Goal: Information Seeking & Learning: Learn about a topic

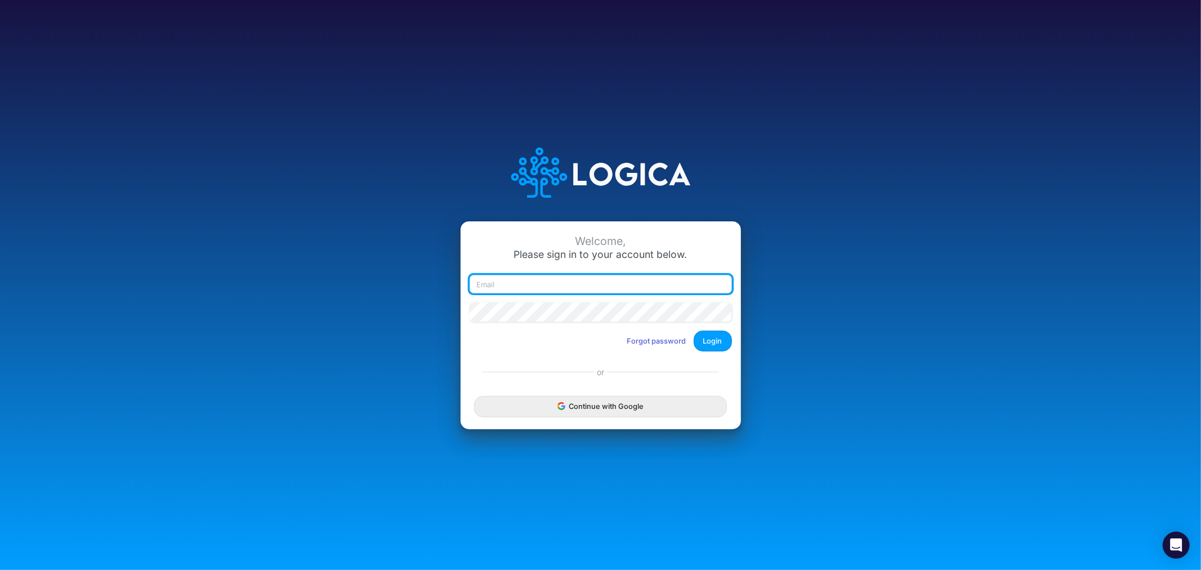
click at [552, 291] on input "email" at bounding box center [601, 284] width 262 height 19
type input "james.rau@heritage-communities.com"
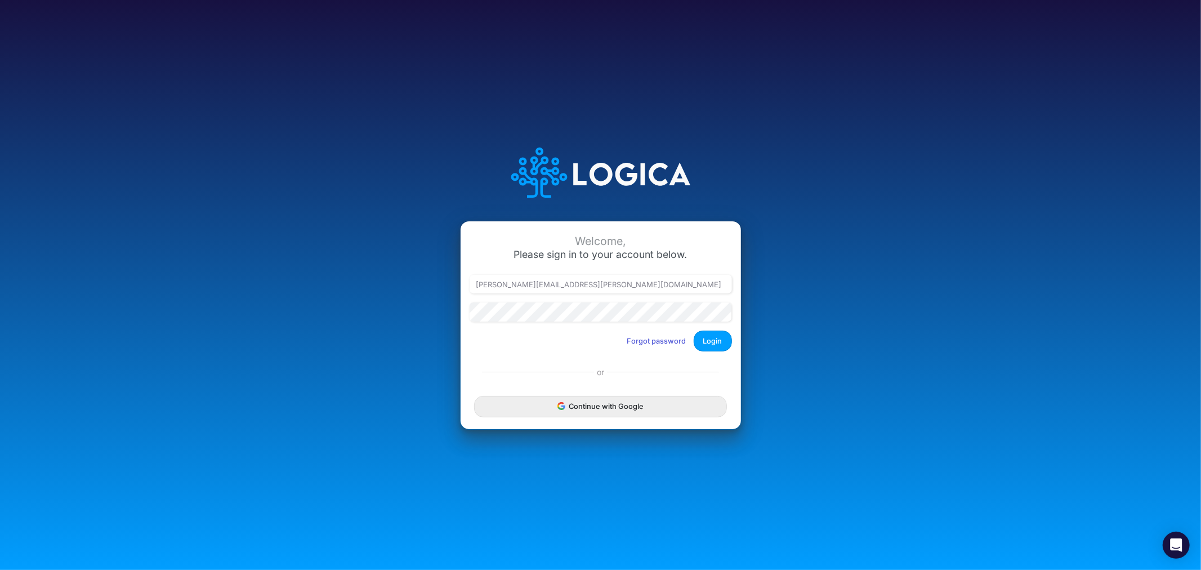
click at [537, 322] on div at bounding box center [601, 316] width 268 height 28
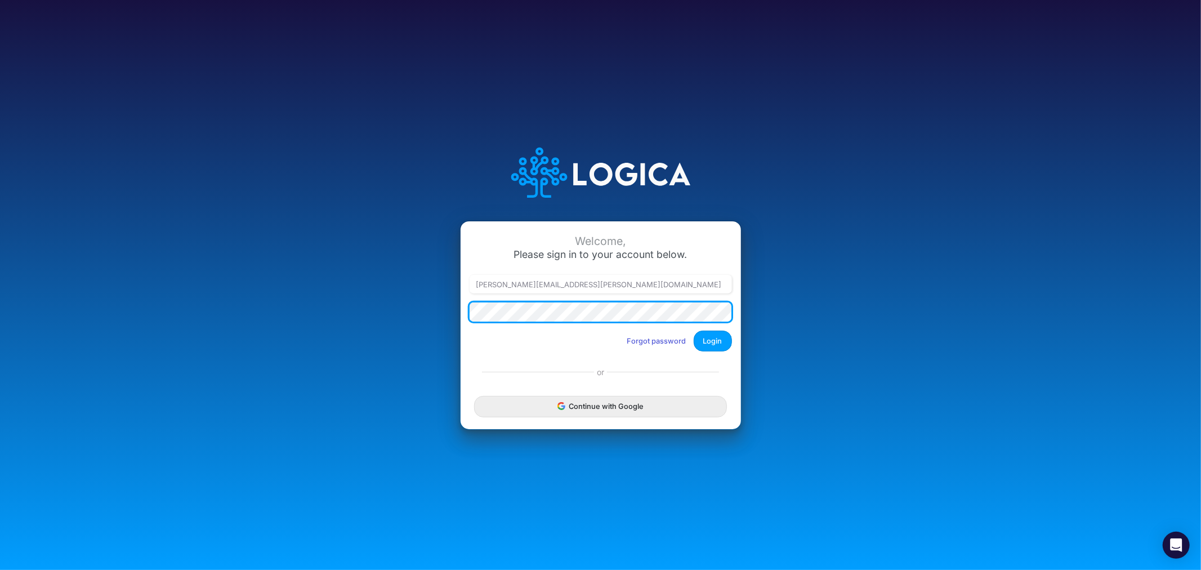
click at [694, 331] on button "Login" at bounding box center [713, 341] width 38 height 21
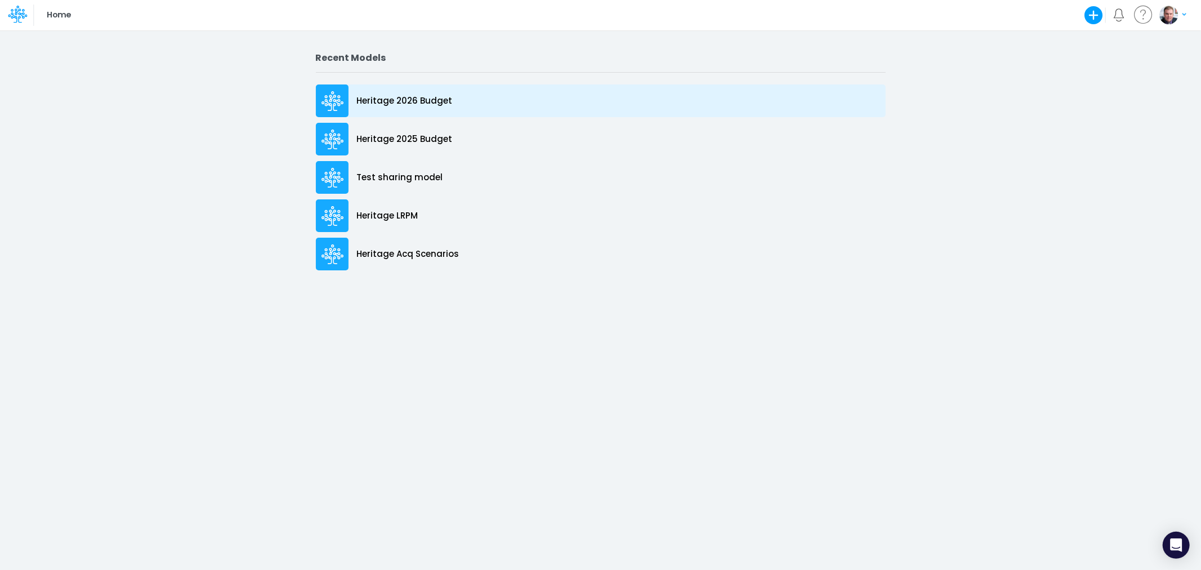
click at [404, 102] on p "Heritage 2026 Budget" at bounding box center [405, 101] width 96 height 13
click at [398, 99] on p "Heritage 2026 Budget" at bounding box center [405, 101] width 96 height 13
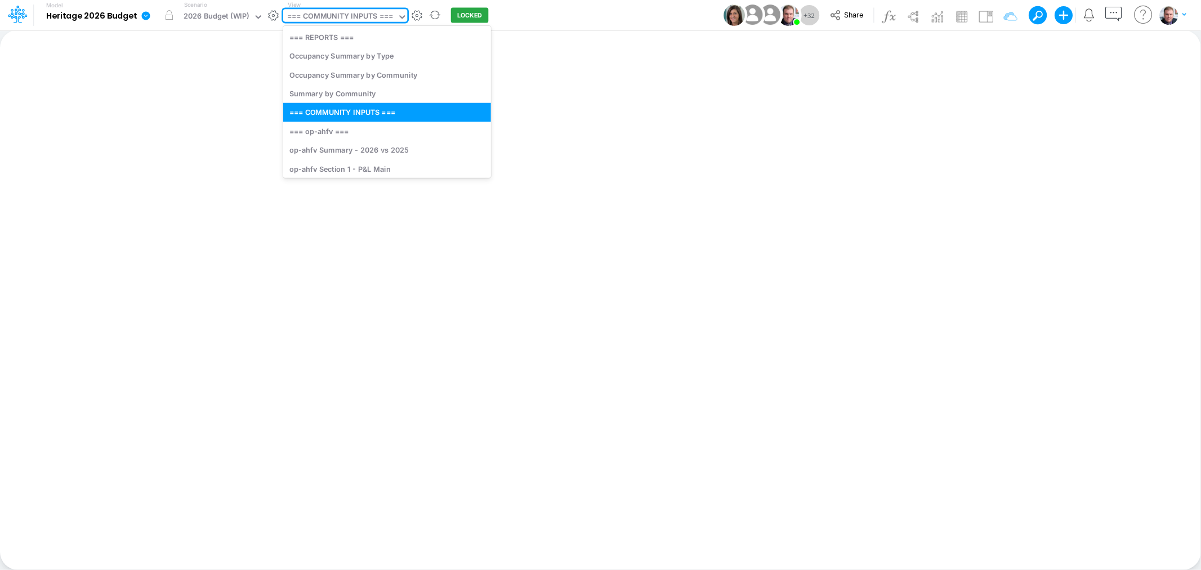
click at [333, 17] on div "=== COMMUNITY INPUTS ===" at bounding box center [340, 17] width 106 height 13
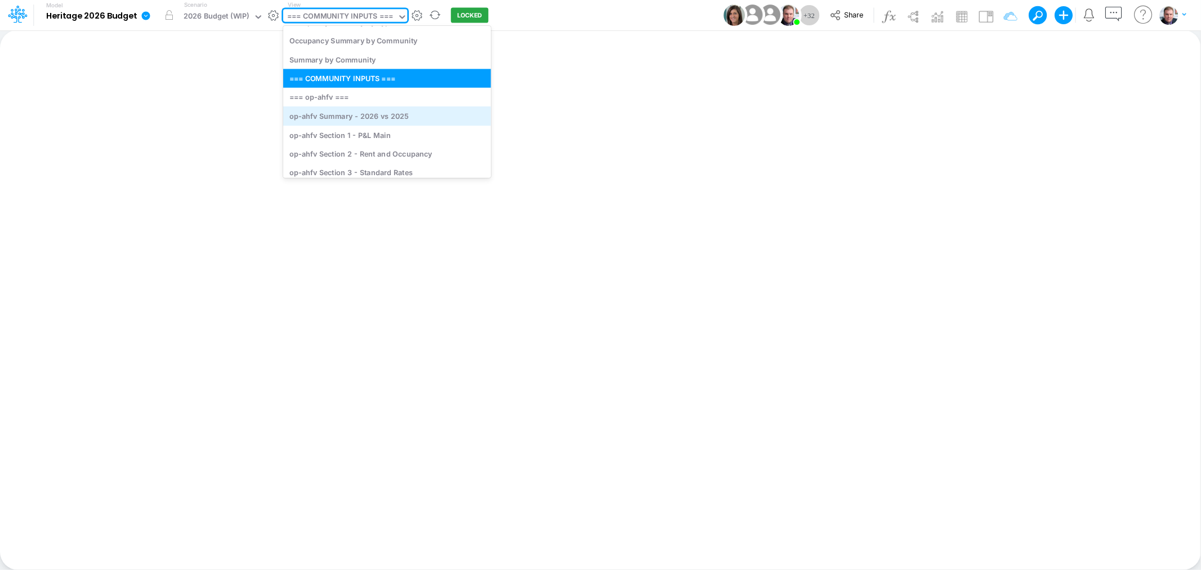
scroll to position [63, 0]
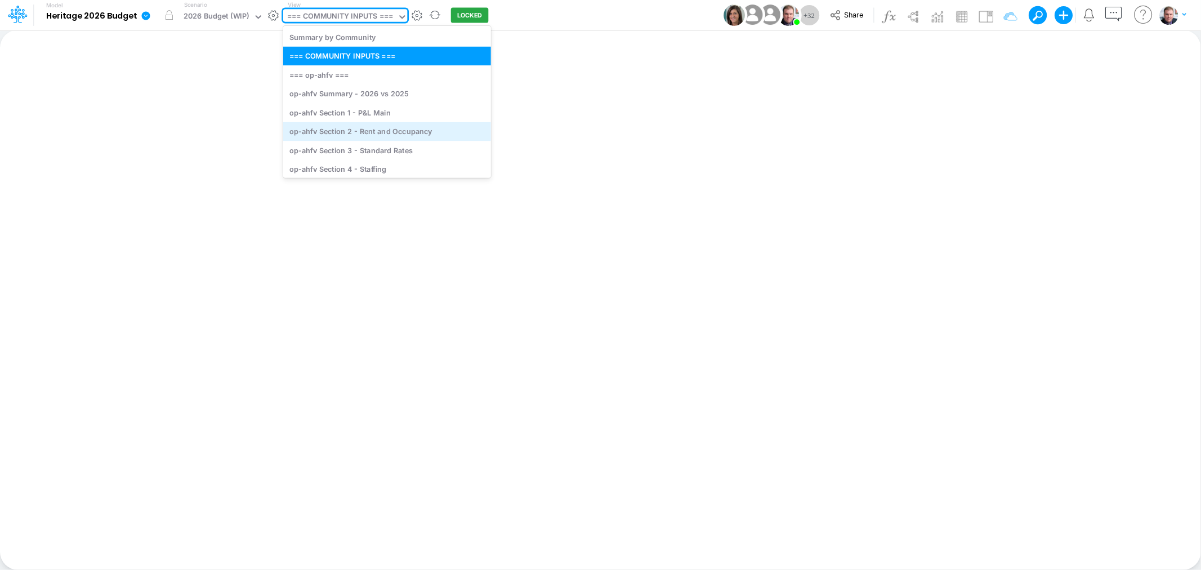
click at [368, 128] on div "op-ahfv Section 2 - Rent and Occupancy" at bounding box center [387, 131] width 208 height 19
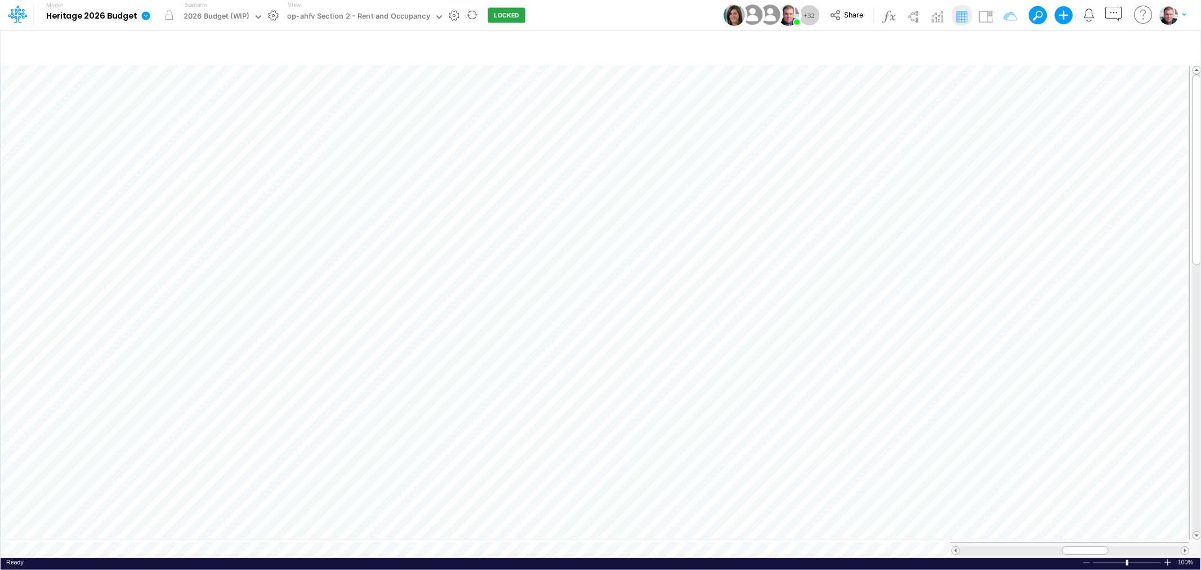
click at [668, 16] on div "Model Heritage 2026 Budget Edit model settings Duplicate Import QuickBooks Quic…" at bounding box center [600, 15] width 1081 height 30
click at [990, 46] on icon "button" at bounding box center [992, 48] width 17 height 12
click at [352, 12] on div "op-ahfv Section 2 - Rent and Occupancy" at bounding box center [358, 17] width 143 height 13
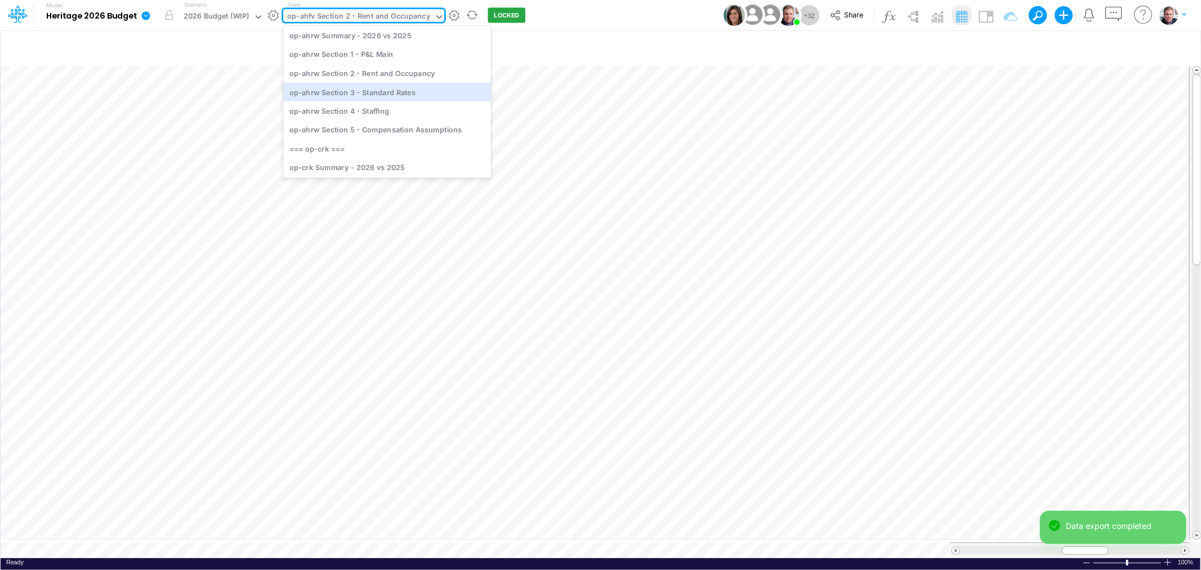
scroll to position [278, 0]
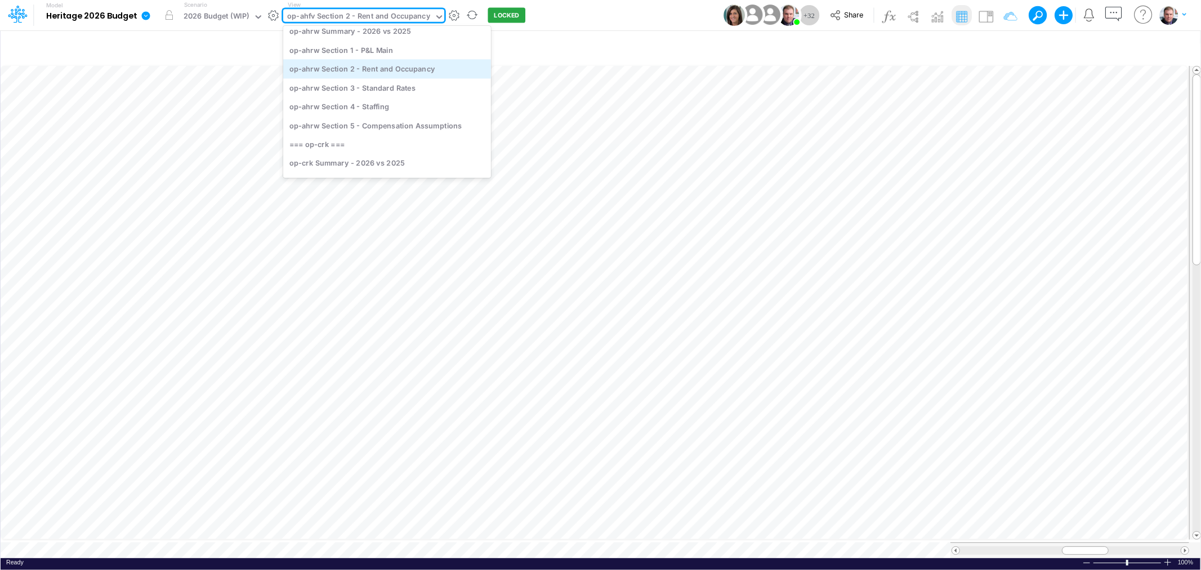
click at [361, 70] on div "op-ahrw Section 2 - Rent and Occupancy" at bounding box center [387, 69] width 208 height 19
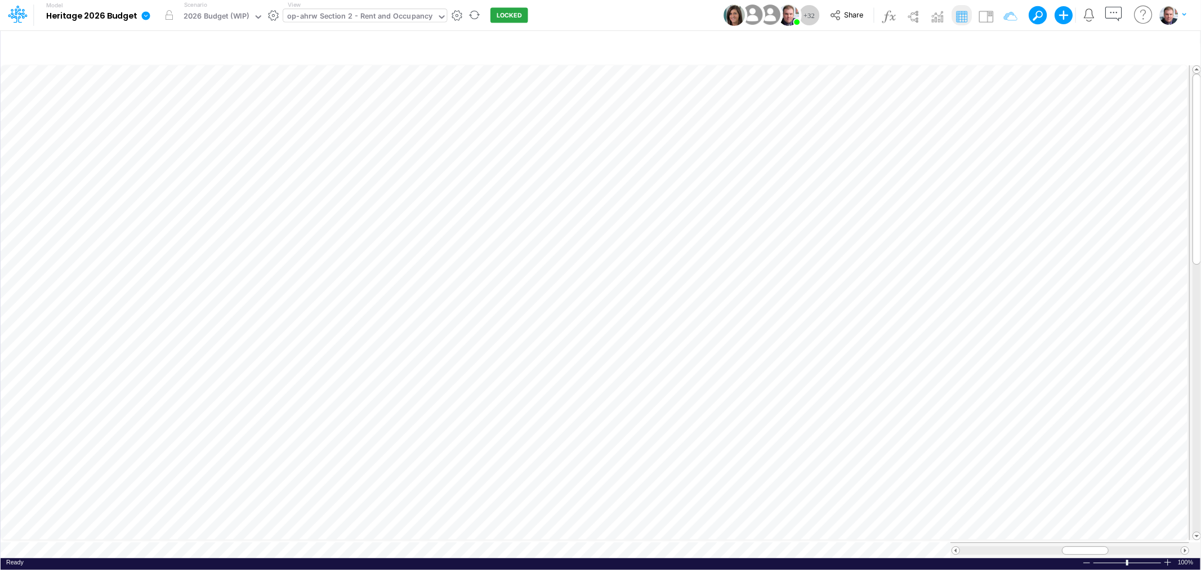
click at [383, 16] on div "op-ahrw Section 2 - Rent and Occupancy" at bounding box center [359, 17] width 145 height 13
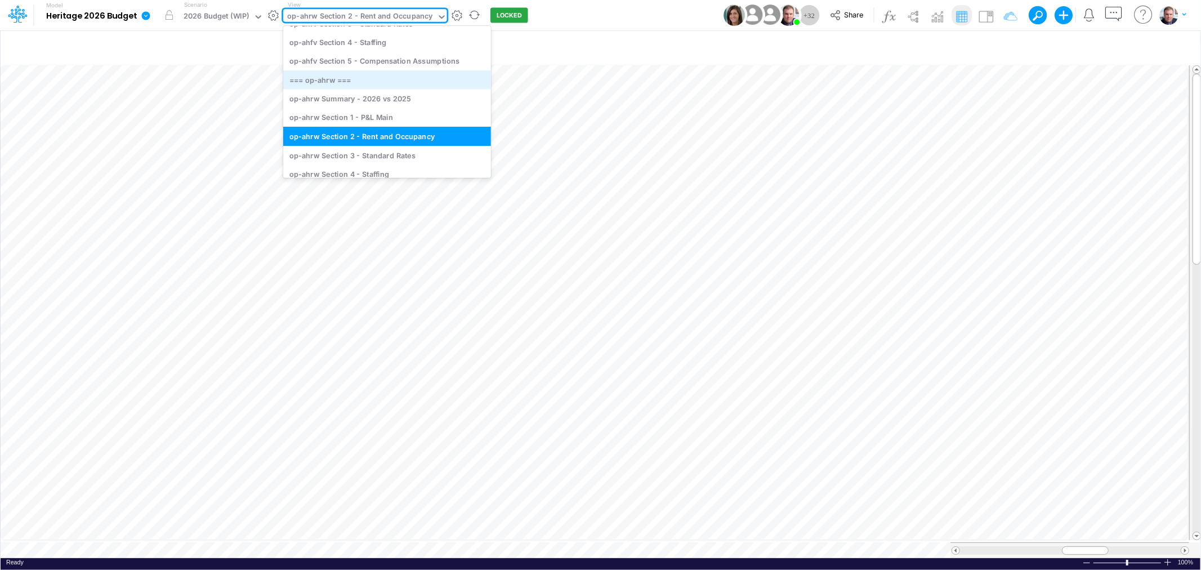
scroll to position [237, 0]
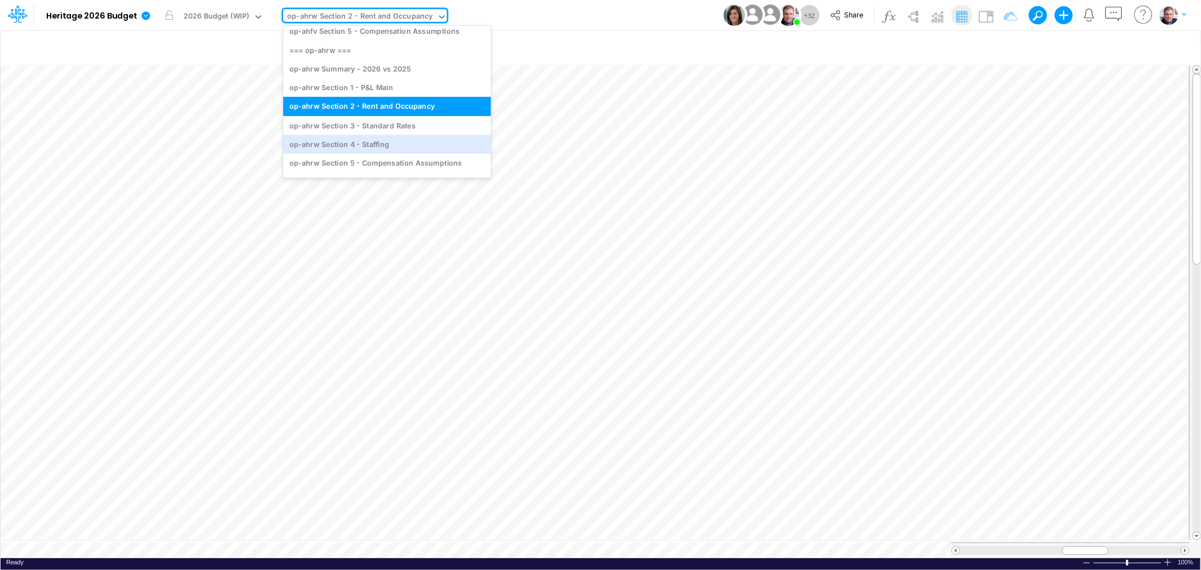
click at [593, 5] on div "Model Heritage 2026 Budget Edit model settings Duplicate Import QuickBooks Quic…" at bounding box center [600, 15] width 1081 height 30
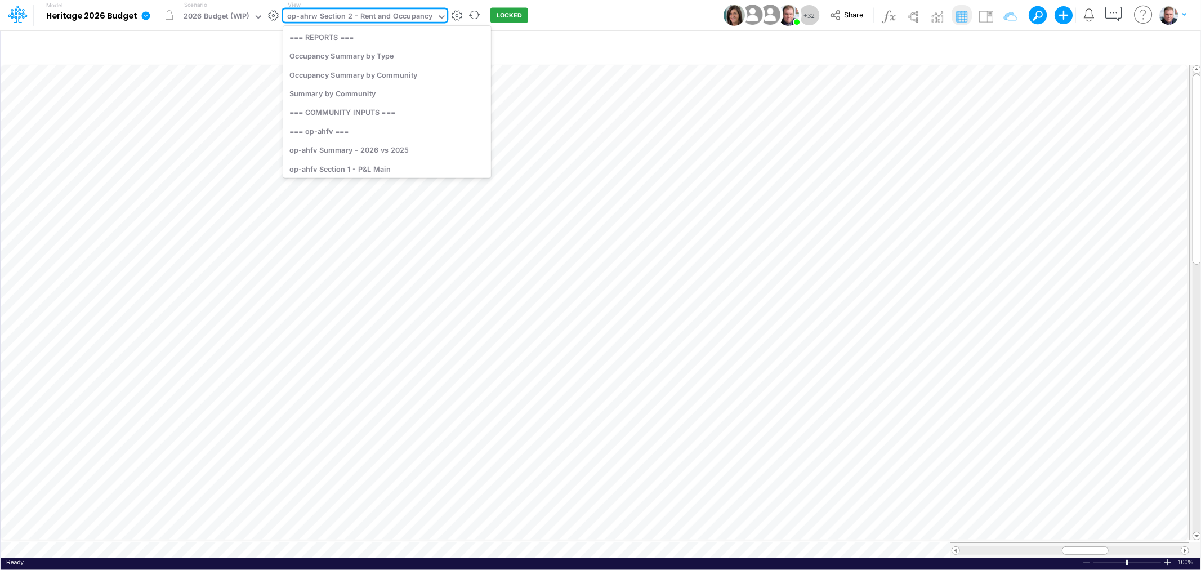
click at [394, 12] on div "op-ahrw Section 2 - Rent and Occupancy" at bounding box center [359, 17] width 145 height 13
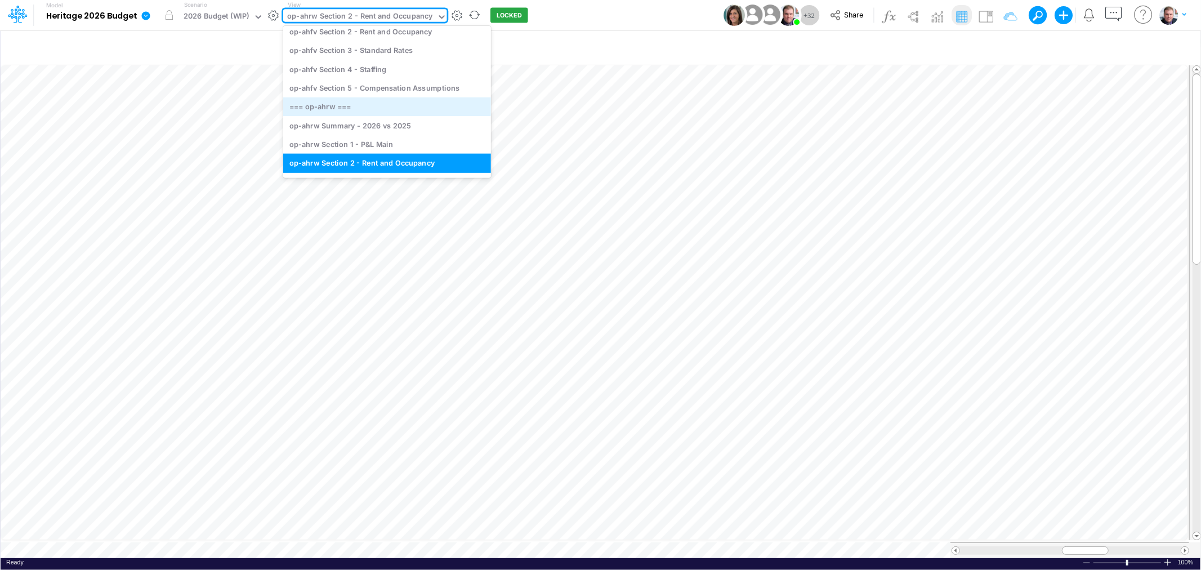
scroll to position [111, 0]
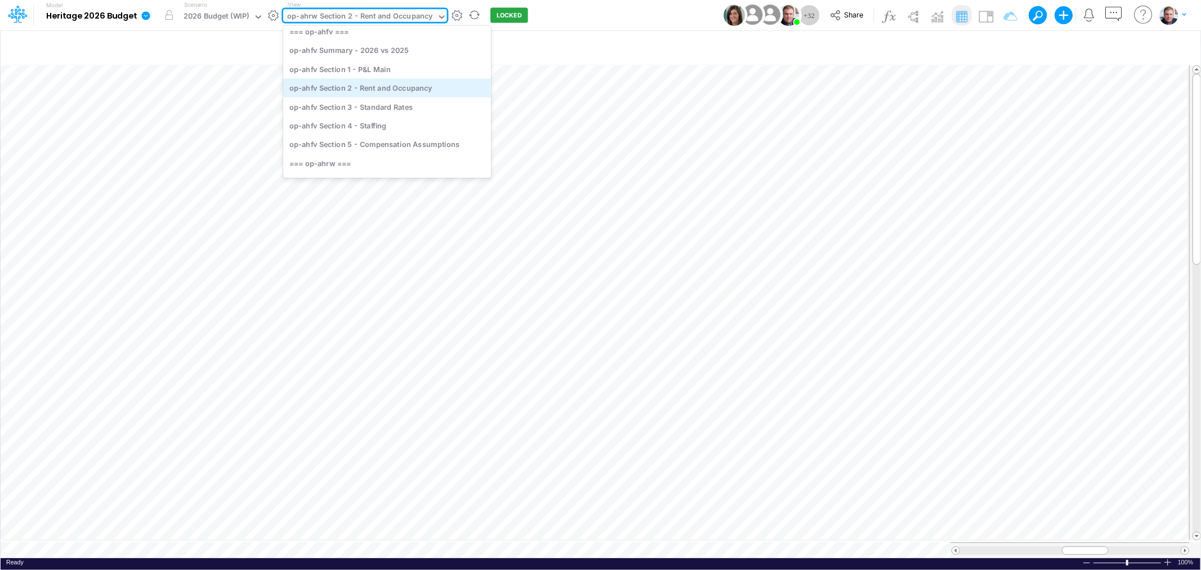
click at [381, 89] on div "op-ahfv Section 2 - Rent and Occupancy" at bounding box center [387, 87] width 208 height 19
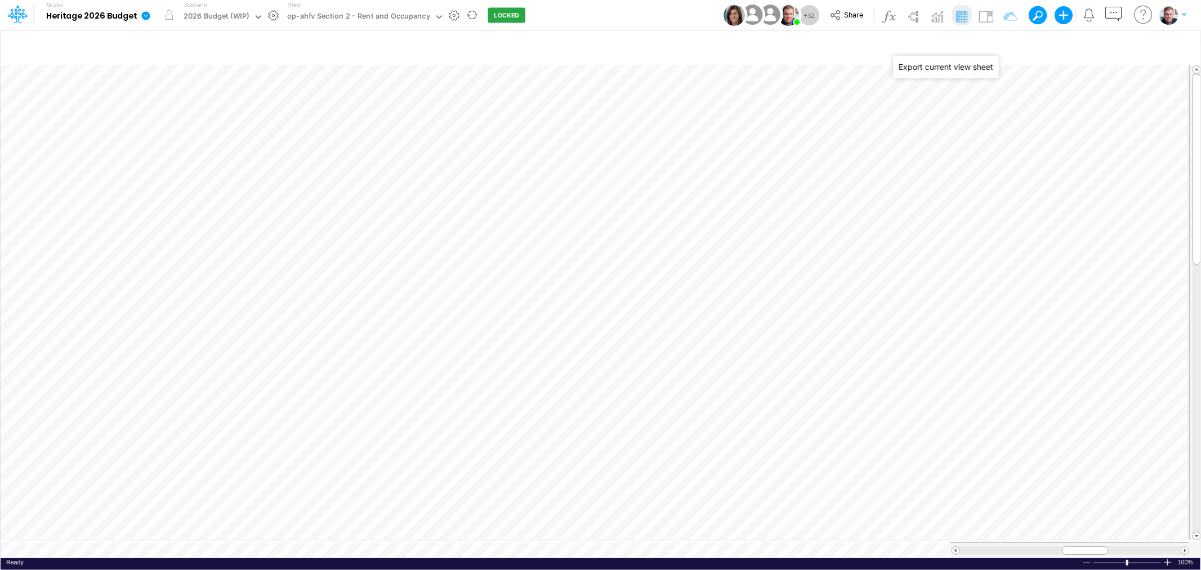
drag, startPoint x: 986, startPoint y: 43, endPoint x: 931, endPoint y: 68, distance: 59.7
click at [986, 43] on icon "button" at bounding box center [992, 48] width 17 height 12
click at [993, 43] on icon "button" at bounding box center [992, 48] width 17 height 12
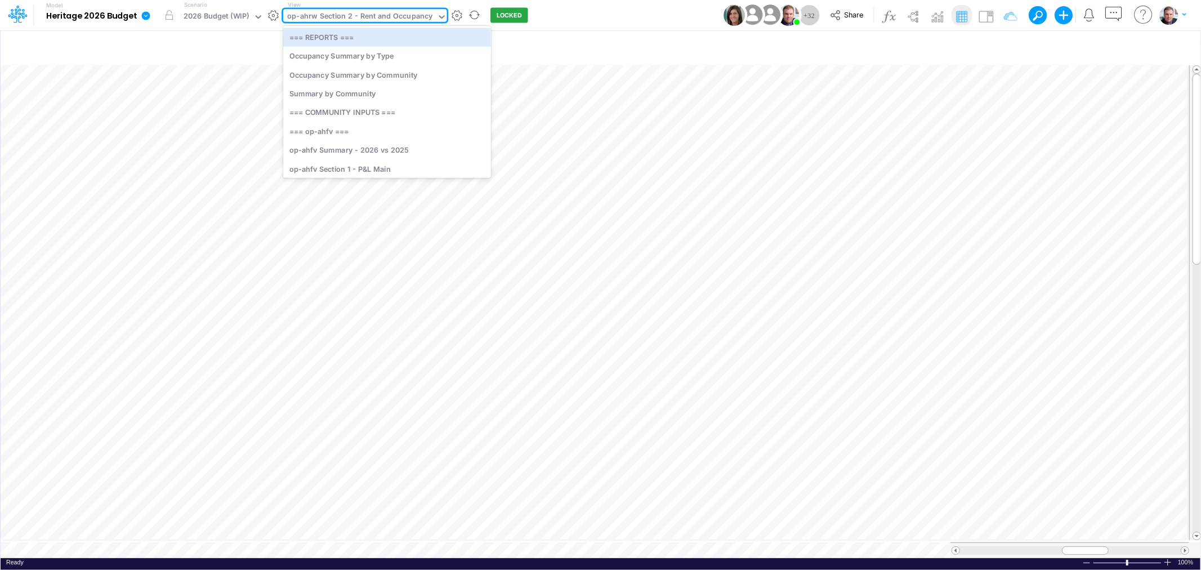
click at [375, 13] on div "op-ahrw Section 2 - Rent and Occupancy" at bounding box center [359, 17] width 145 height 13
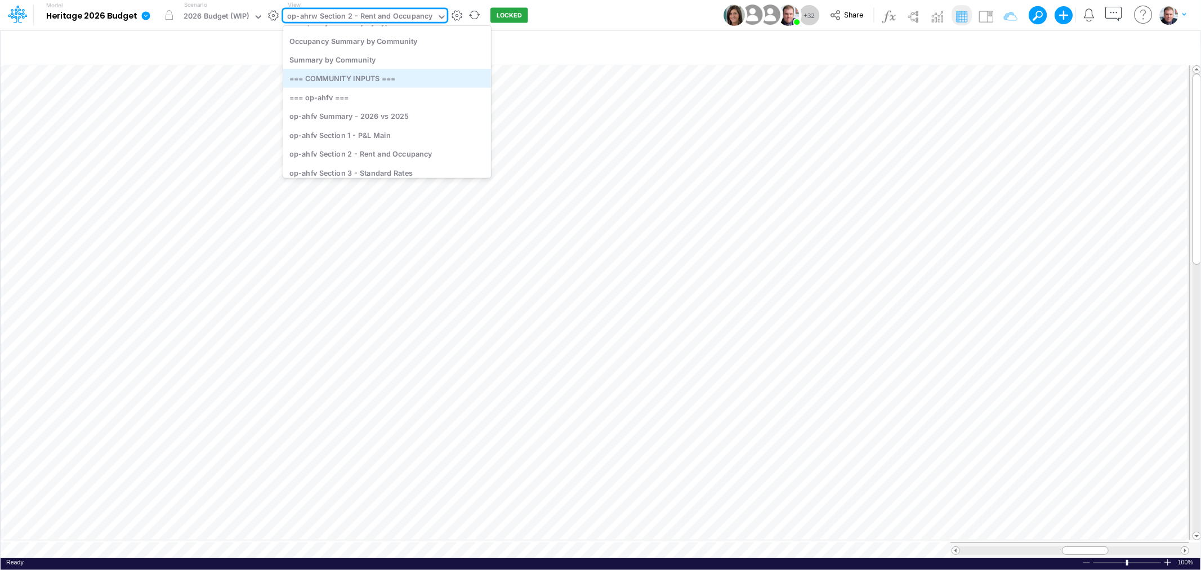
scroll to position [63, 0]
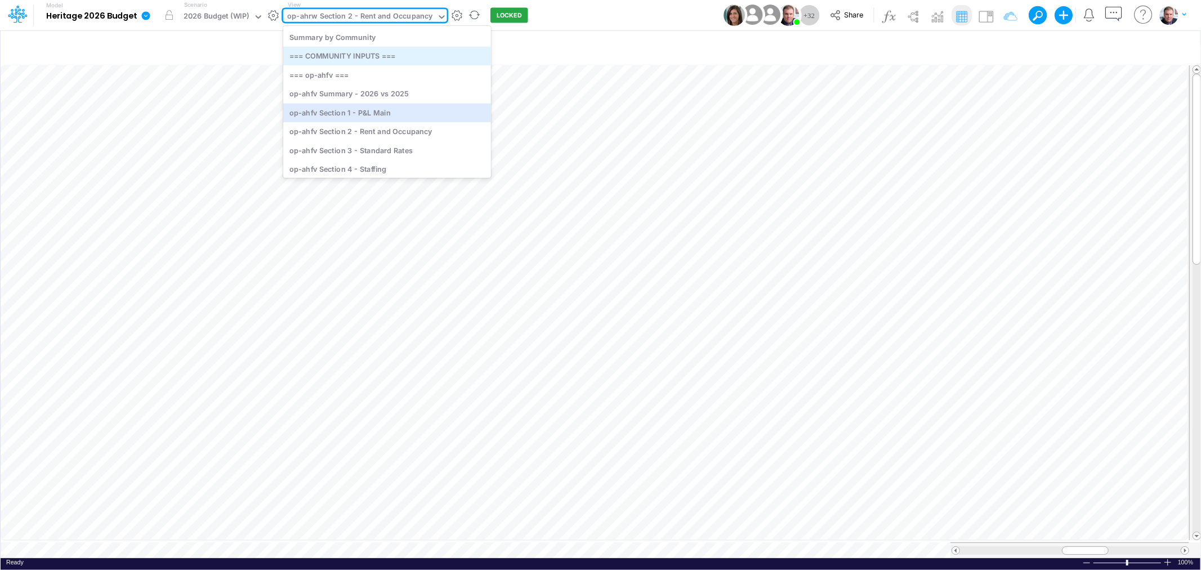
click at [394, 112] on div "op-ahfv Section 1 - P&L Main" at bounding box center [387, 112] width 208 height 19
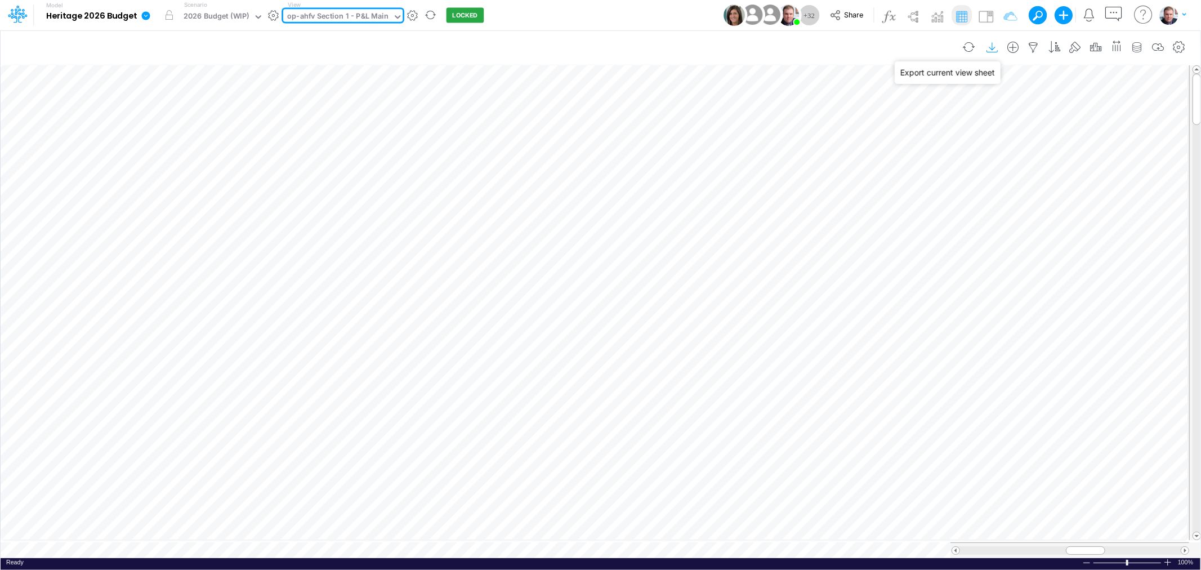
click at [993, 42] on icon "button" at bounding box center [992, 48] width 17 height 12
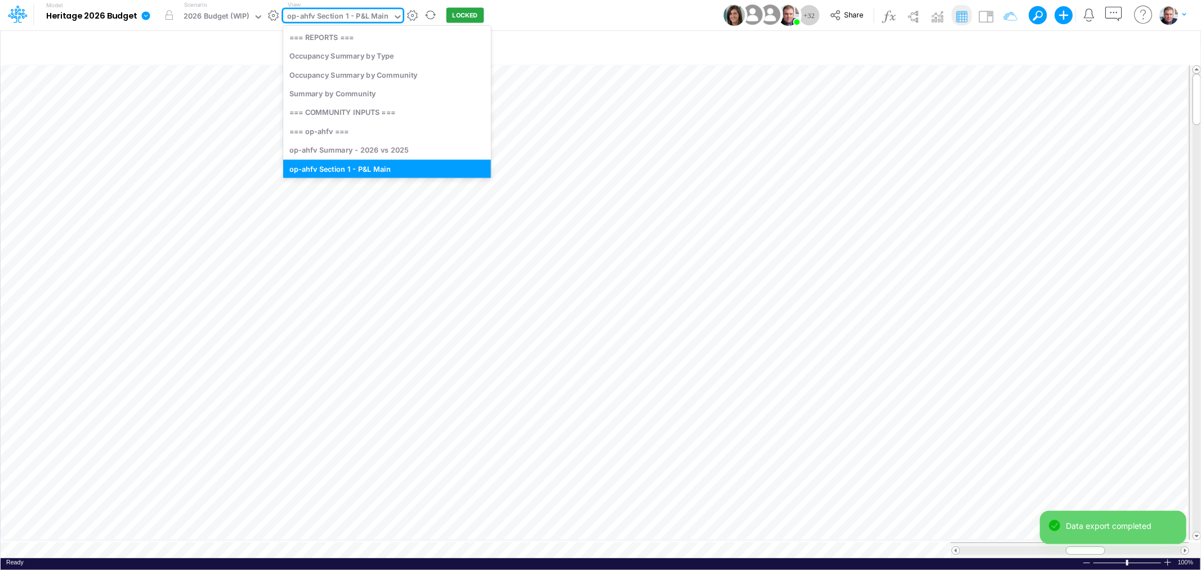
click at [351, 16] on div "op-ahfv Section 1 - P&L Main" at bounding box center [337, 17] width 101 height 13
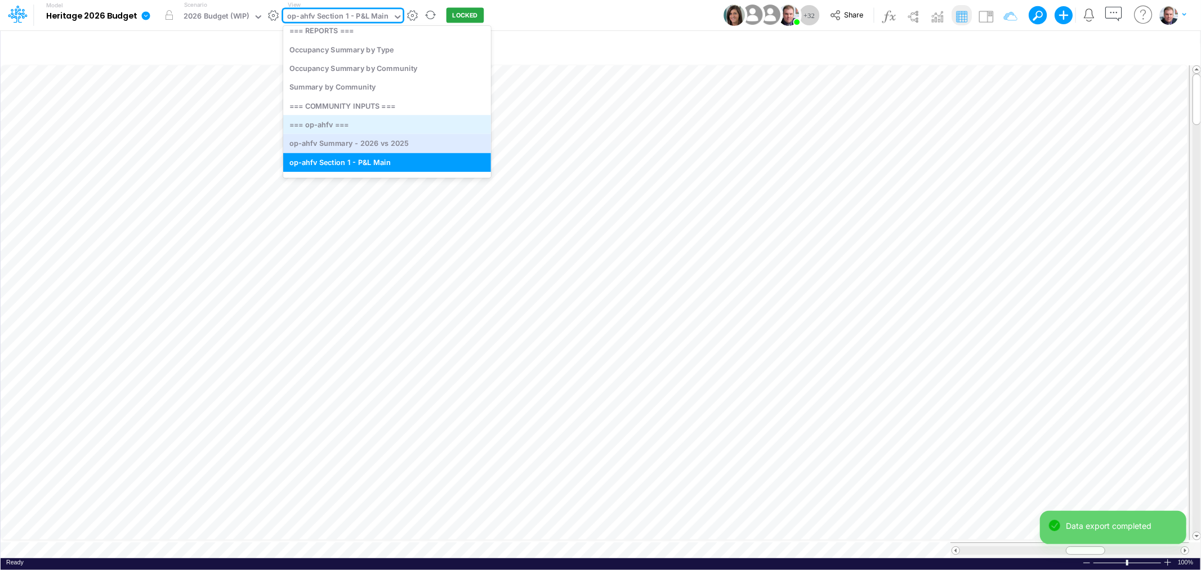
scroll to position [70, 0]
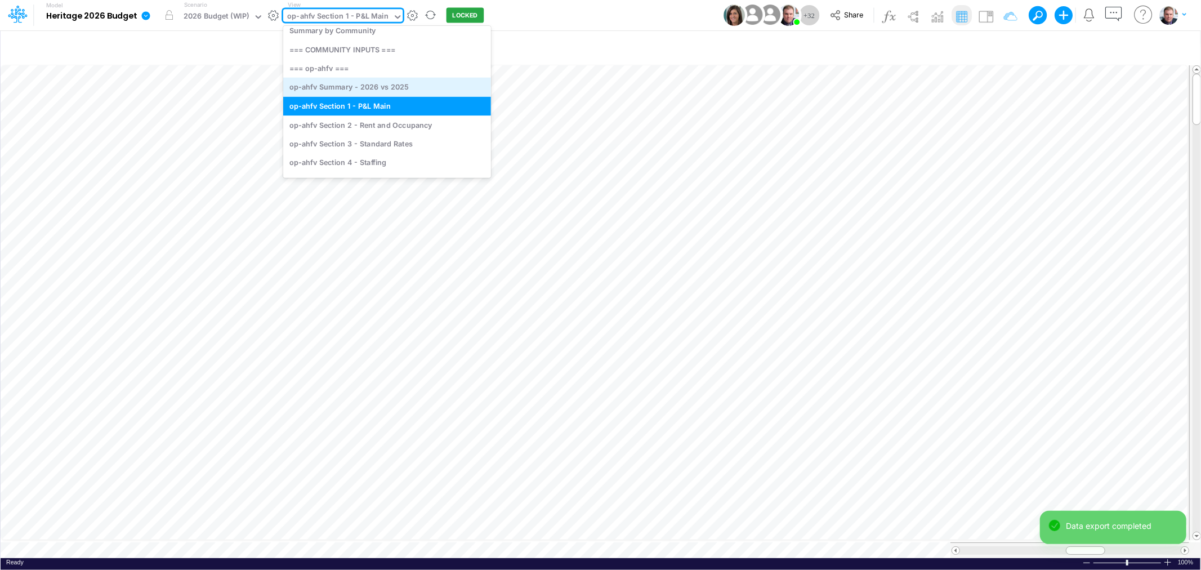
click at [382, 88] on div "op-ahfv Summary - 2026 vs 2025" at bounding box center [387, 87] width 208 height 19
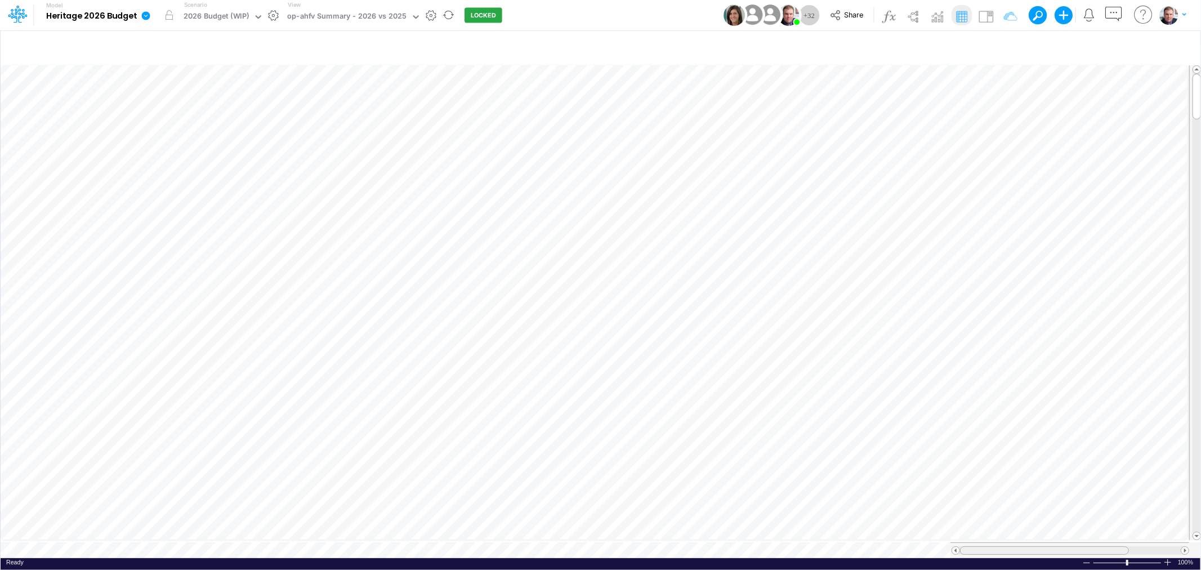
click at [920, 542] on tr at bounding box center [595, 550] width 1189 height 16
click at [994, 47] on icon "button" at bounding box center [992, 48] width 17 height 12
click at [322, 12] on div "op-ahfv Summary - 2026 vs 2025" at bounding box center [346, 17] width 119 height 13
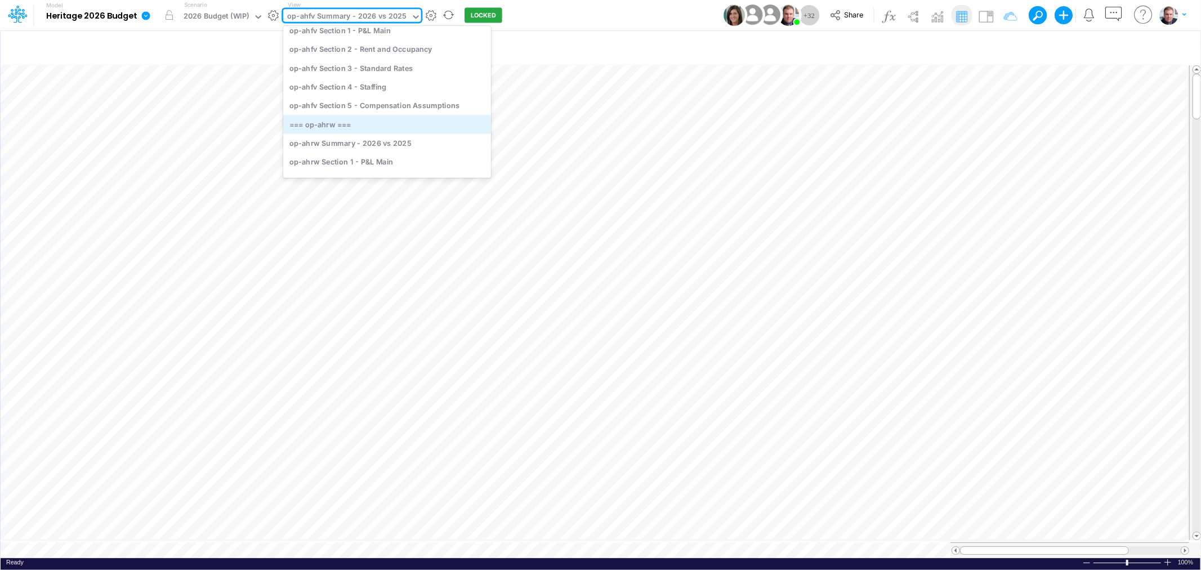
scroll to position [188, 0]
click at [356, 135] on div "op-ahrw Section 1 - P&L Main" at bounding box center [387, 131] width 208 height 19
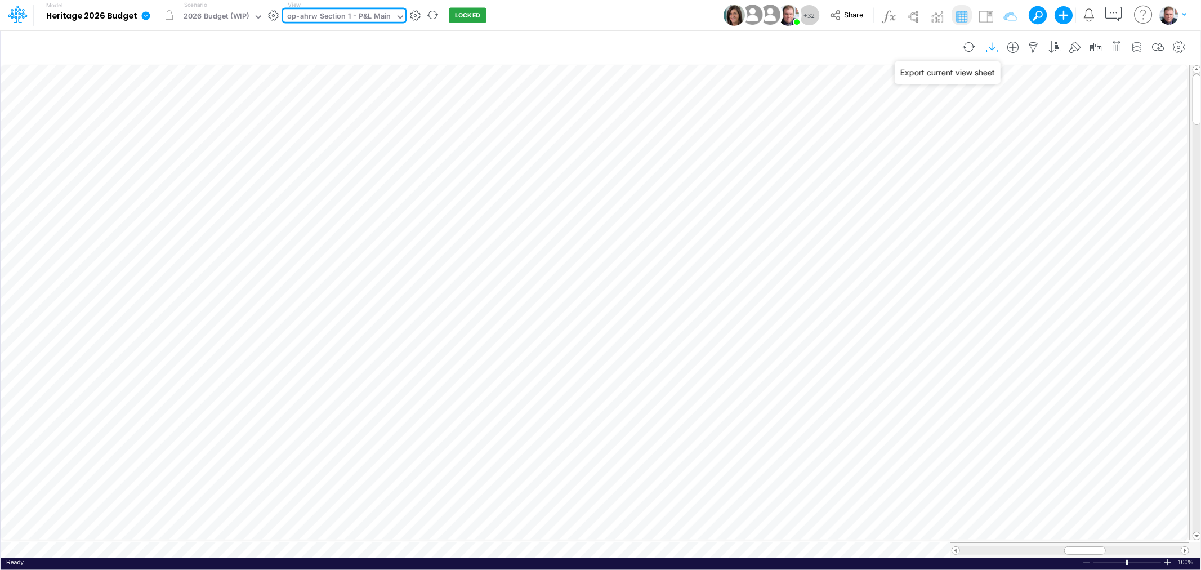
click at [992, 46] on icon "button" at bounding box center [992, 48] width 17 height 12
click at [373, 19] on div "op-ahrw Section 1 - P&L Main" at bounding box center [339, 17] width 104 height 13
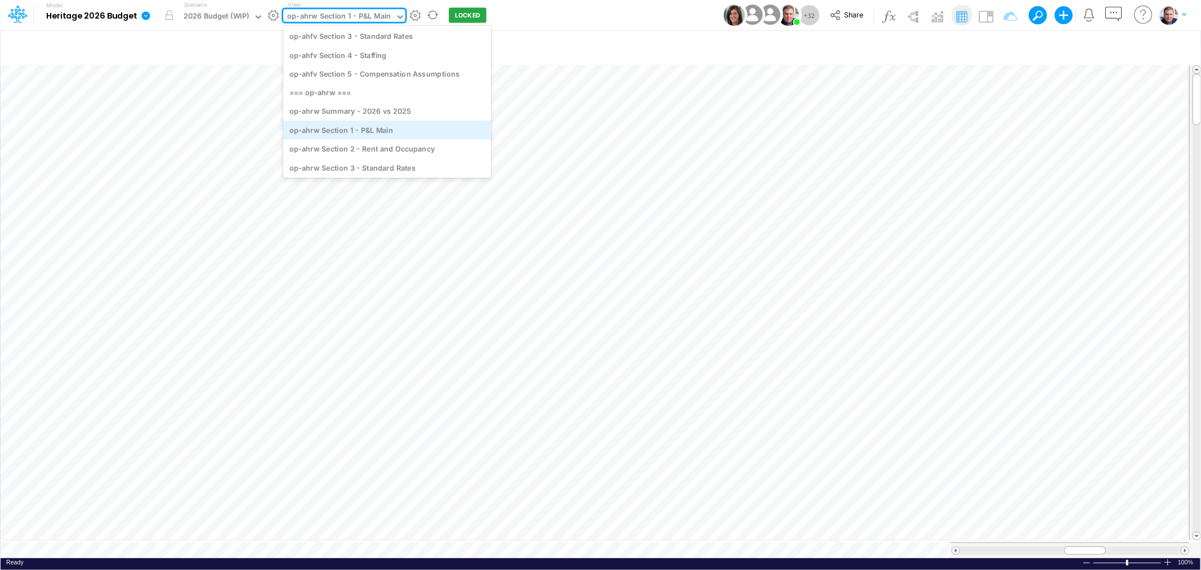
scroll to position [216, 0]
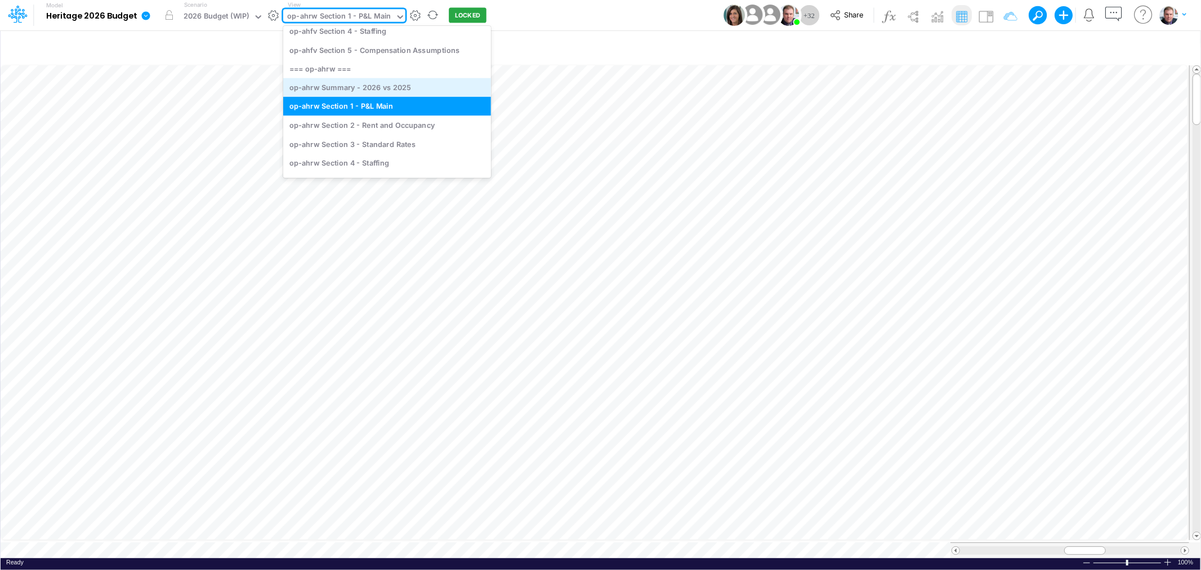
click at [395, 87] on div "op-ahrw Summary - 2026 vs 2025" at bounding box center [387, 87] width 208 height 19
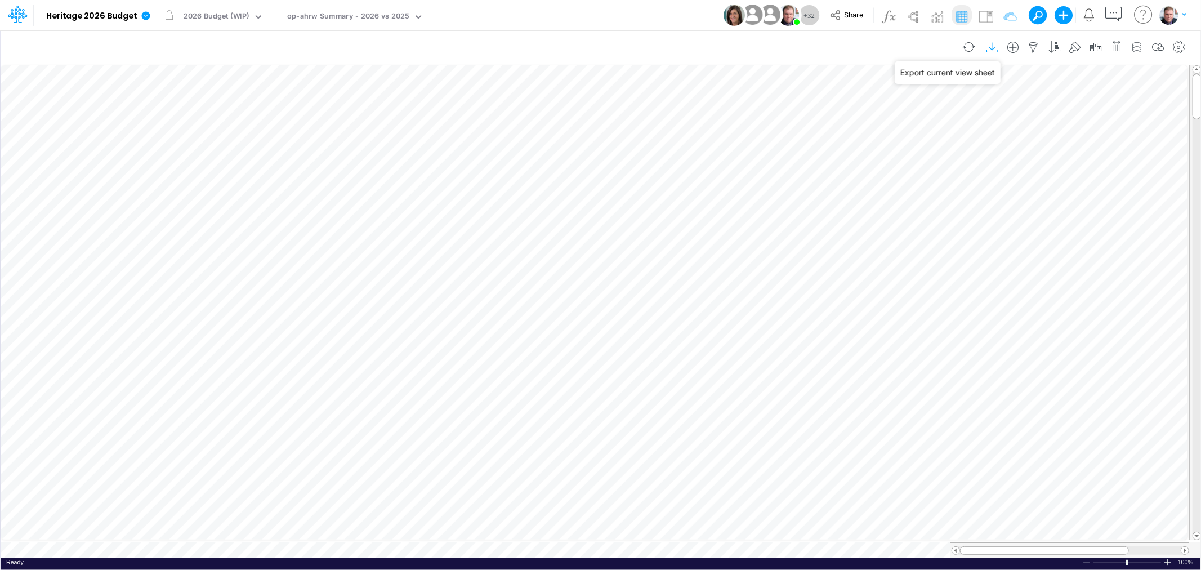
click at [986, 49] on icon "button" at bounding box center [992, 48] width 17 height 12
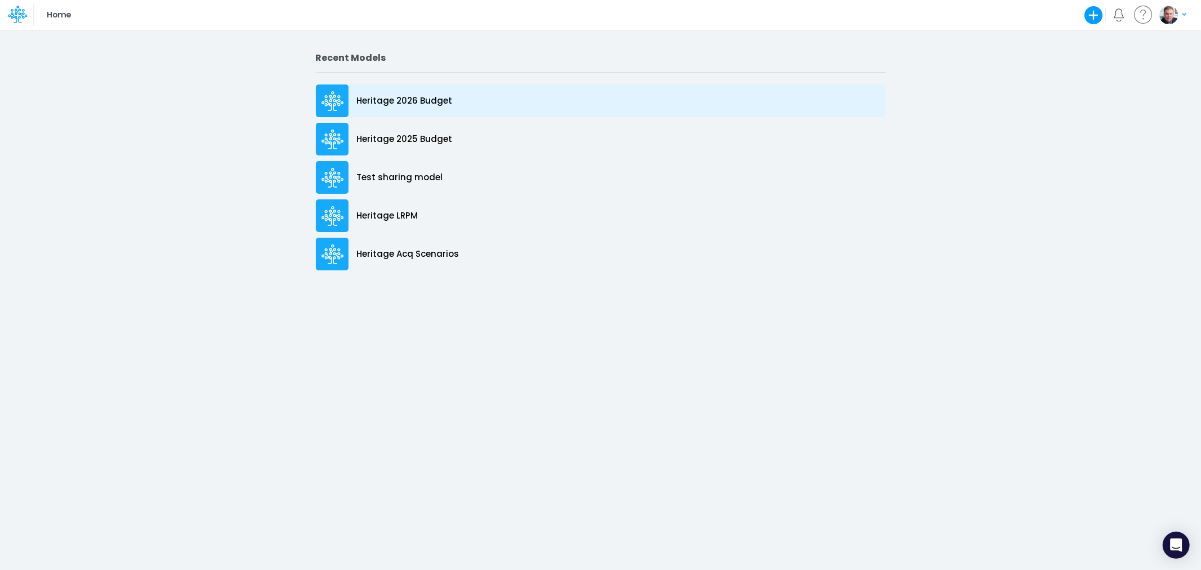
click at [371, 99] on p "Heritage 2026 Budget" at bounding box center [405, 101] width 96 height 13
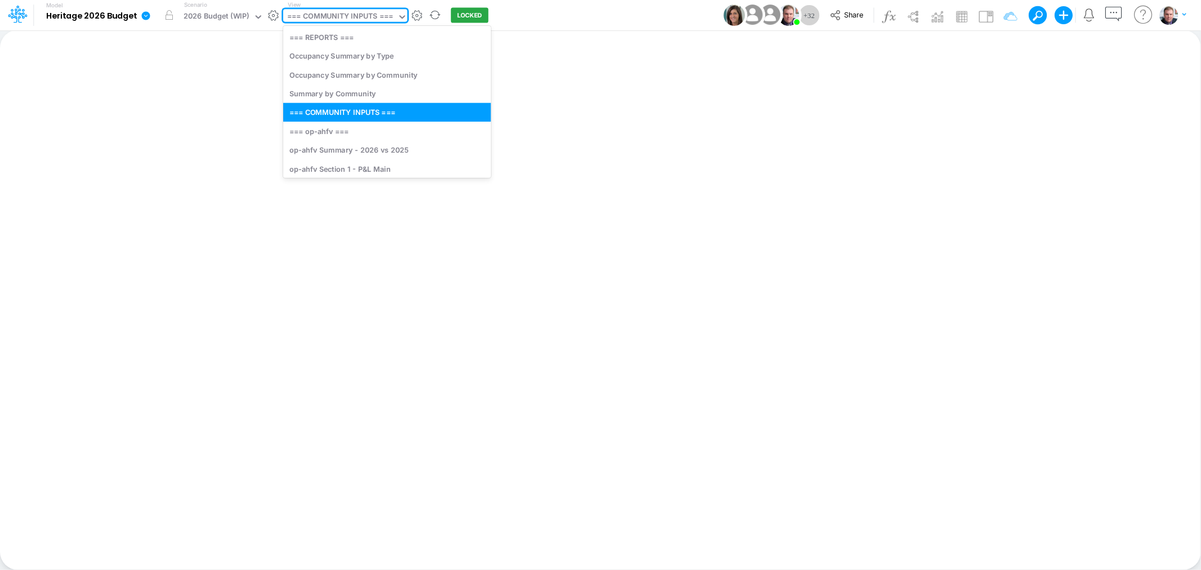
click at [344, 20] on div "=== COMMUNITY INPUTS ===" at bounding box center [340, 17] width 106 height 13
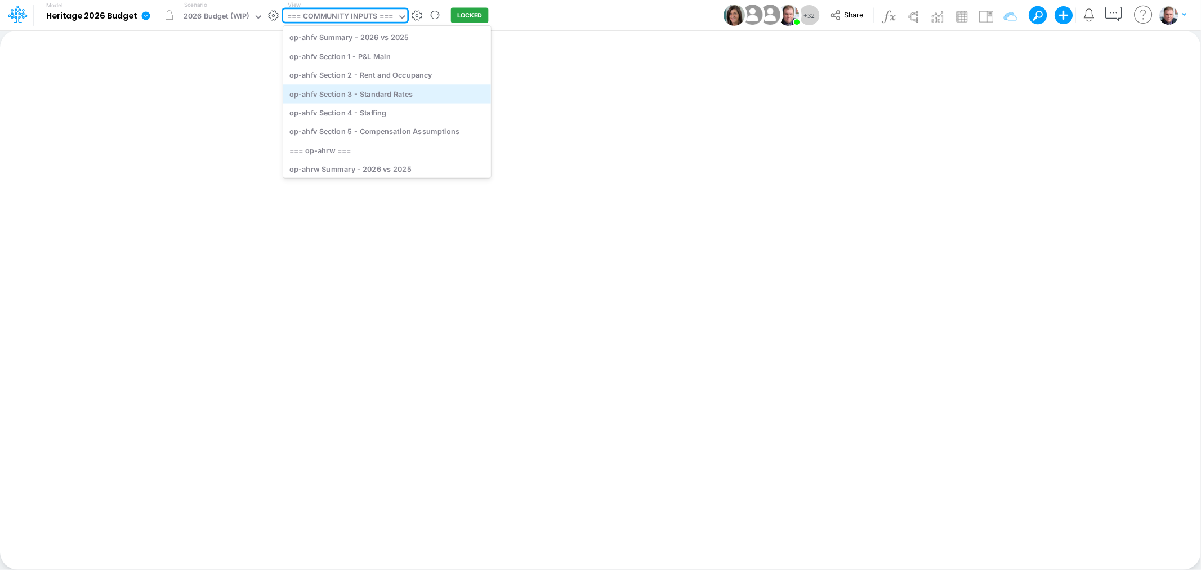
scroll to position [188, 0]
click at [390, 113] on div "op-ahrw Summary - 2026 vs 2025" at bounding box center [387, 113] width 208 height 19
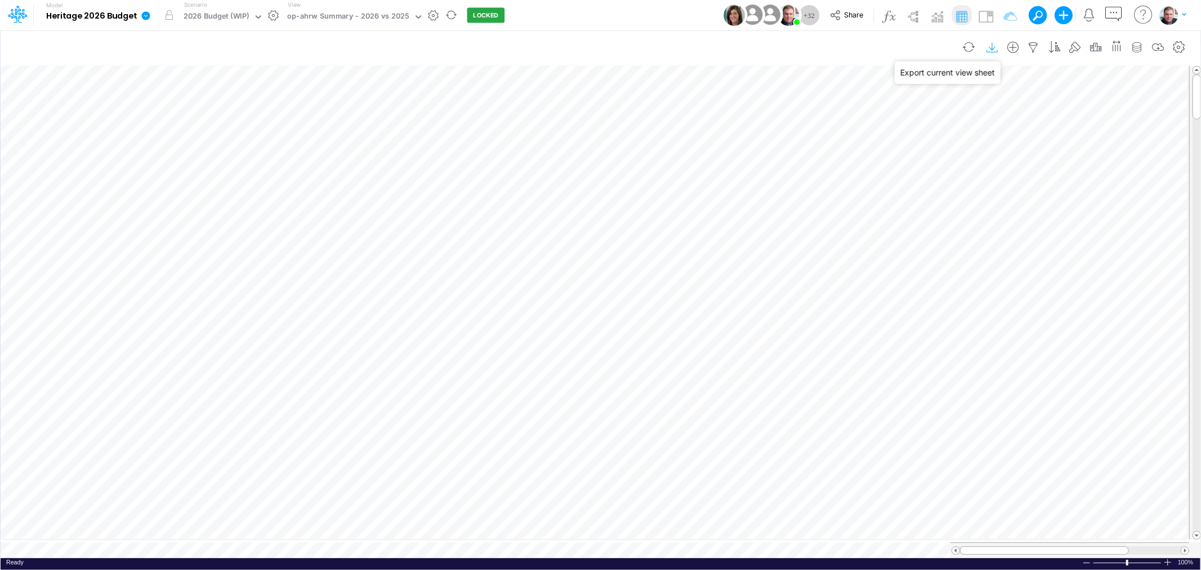
click at [994, 48] on icon "button" at bounding box center [992, 48] width 17 height 12
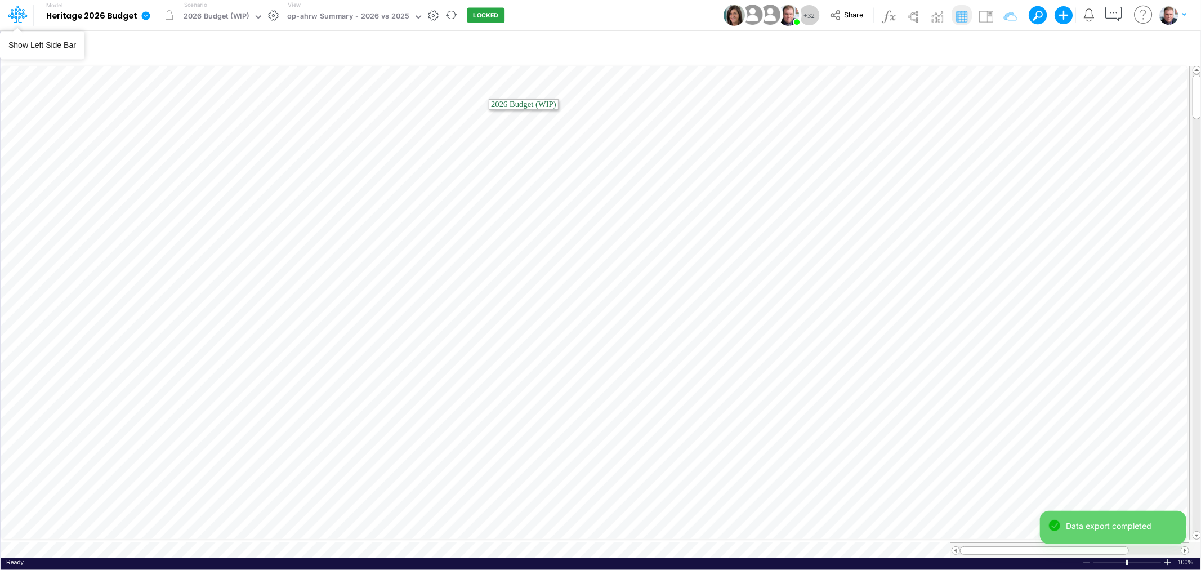
click at [11, 14] on icon at bounding box center [14, 17] width 7 height 11
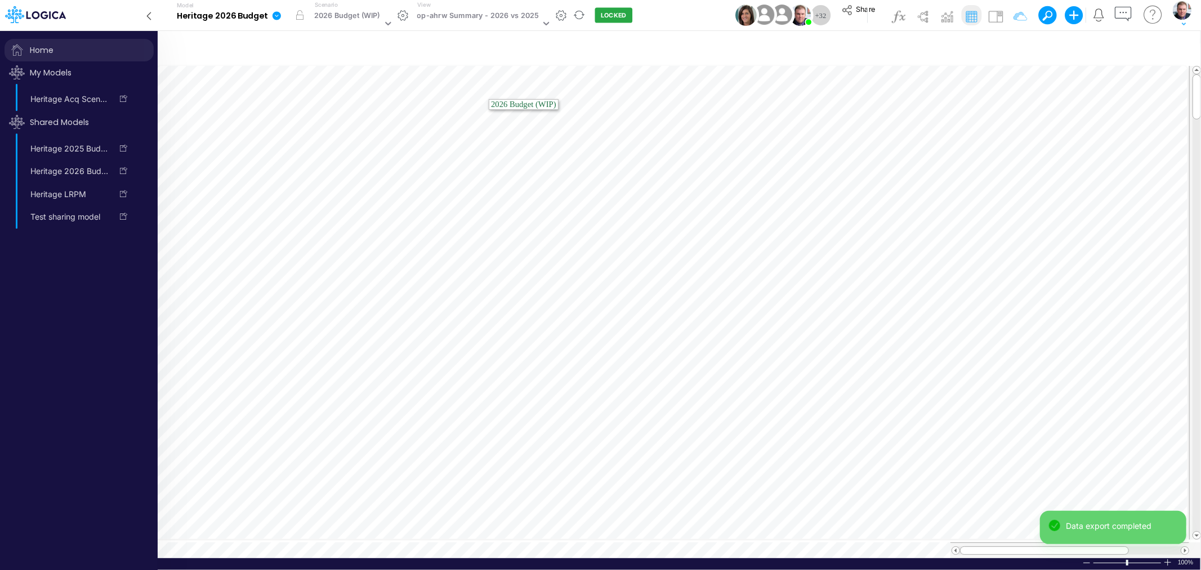
click at [34, 45] on span "Home" at bounding box center [79, 50] width 149 height 23
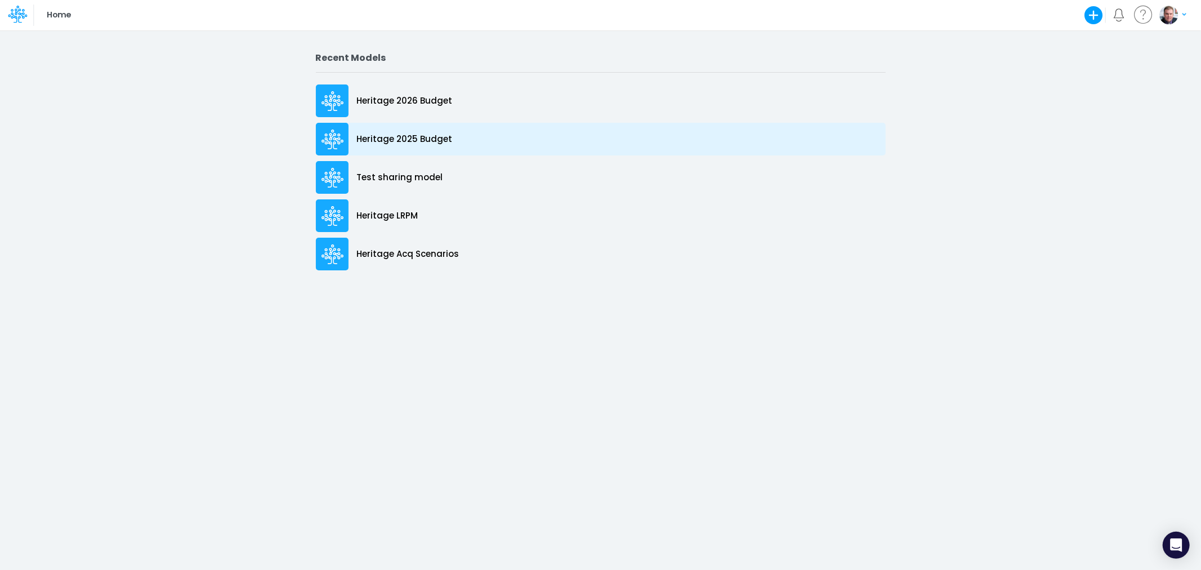
click at [474, 137] on div "Heritage 2025 Budget" at bounding box center [601, 139] width 570 height 33
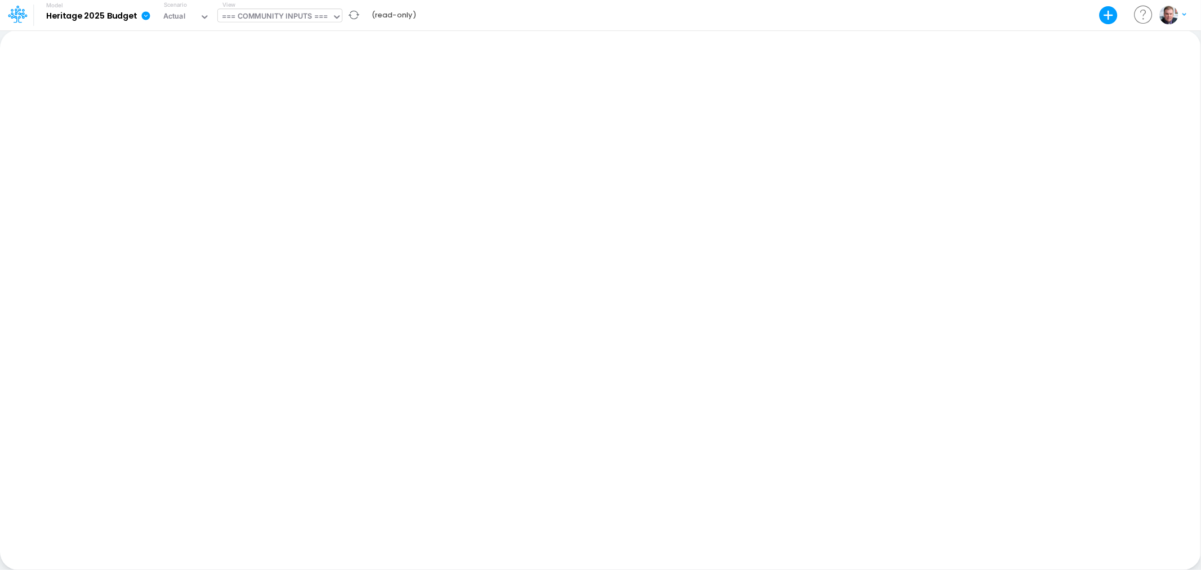
click at [291, 15] on div "=== COMMUNITY INPUTS ===" at bounding box center [275, 17] width 106 height 13
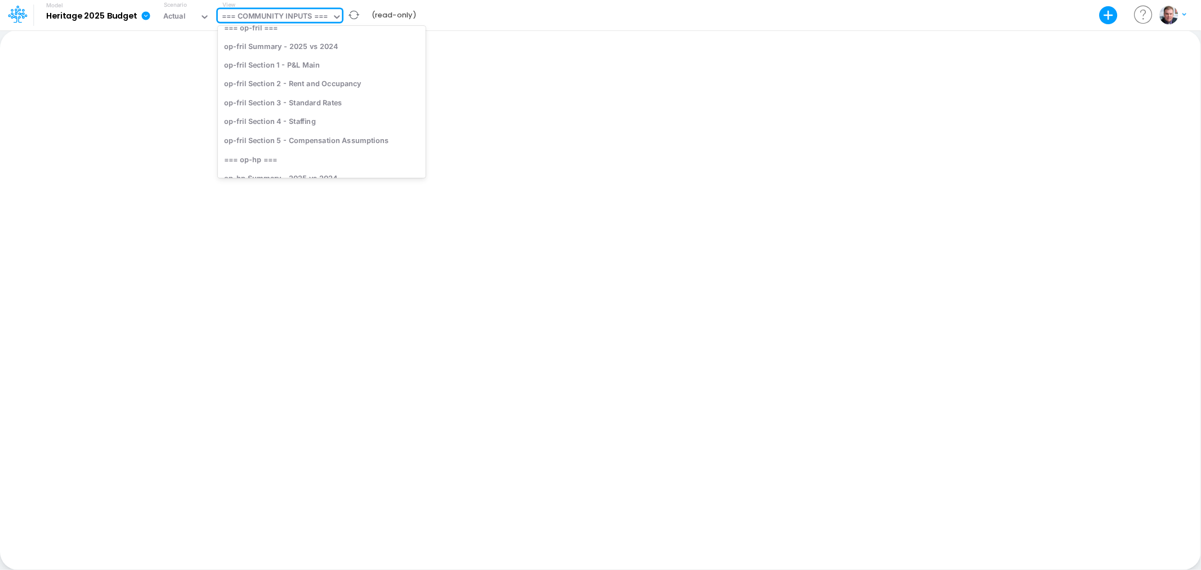
scroll to position [1001, 0]
type input "sg"
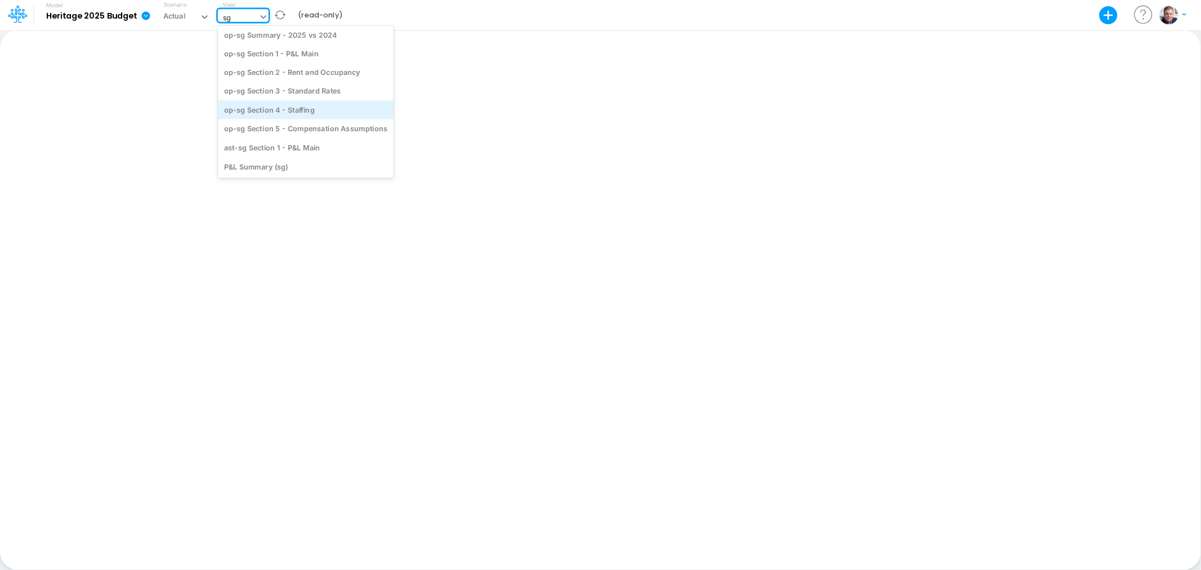
click at [323, 109] on div "op-sg Section 4 - Staffing" at bounding box center [306, 109] width 176 height 19
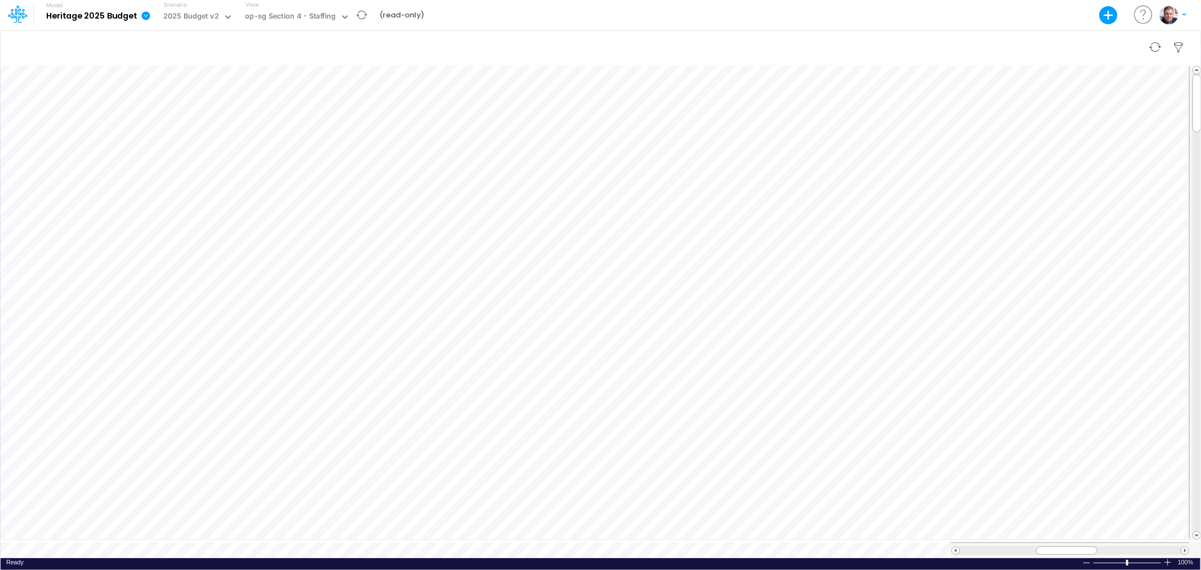
click at [1118, 44] on div at bounding box center [601, 48] width 1200 height 32
click at [1010, 42] on div at bounding box center [601, 48] width 1200 height 32
click at [19, 12] on icon at bounding box center [17, 14] width 19 height 19
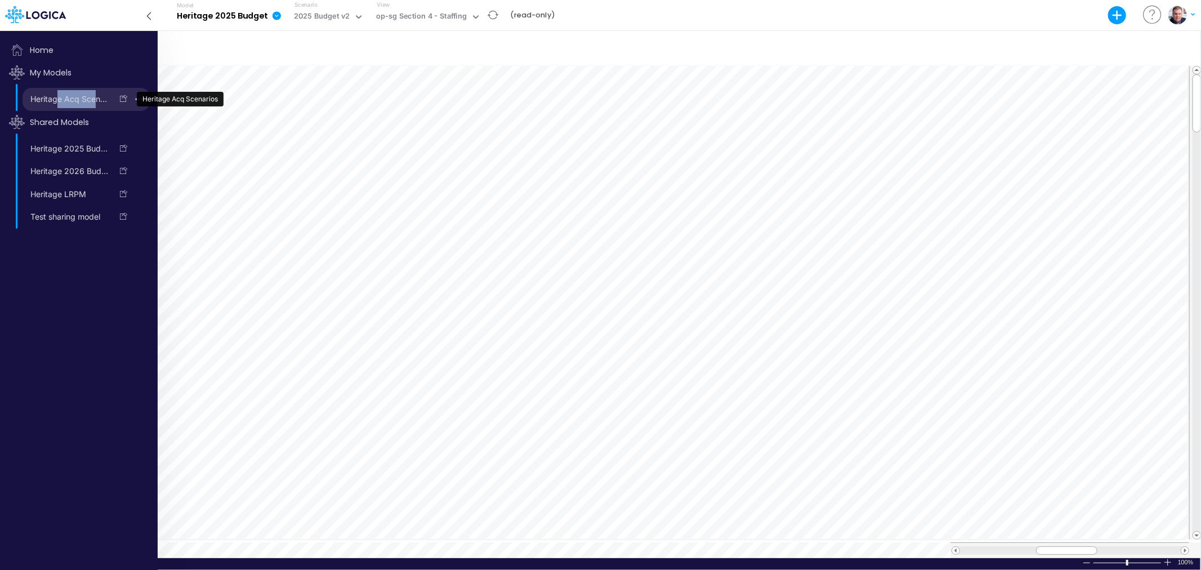
drag, startPoint x: 57, startPoint y: 94, endPoint x: 97, endPoint y: 92, distance: 40.6
click at [97, 92] on link "Heritage Acq Scenarios" at bounding box center [68, 99] width 90 height 18
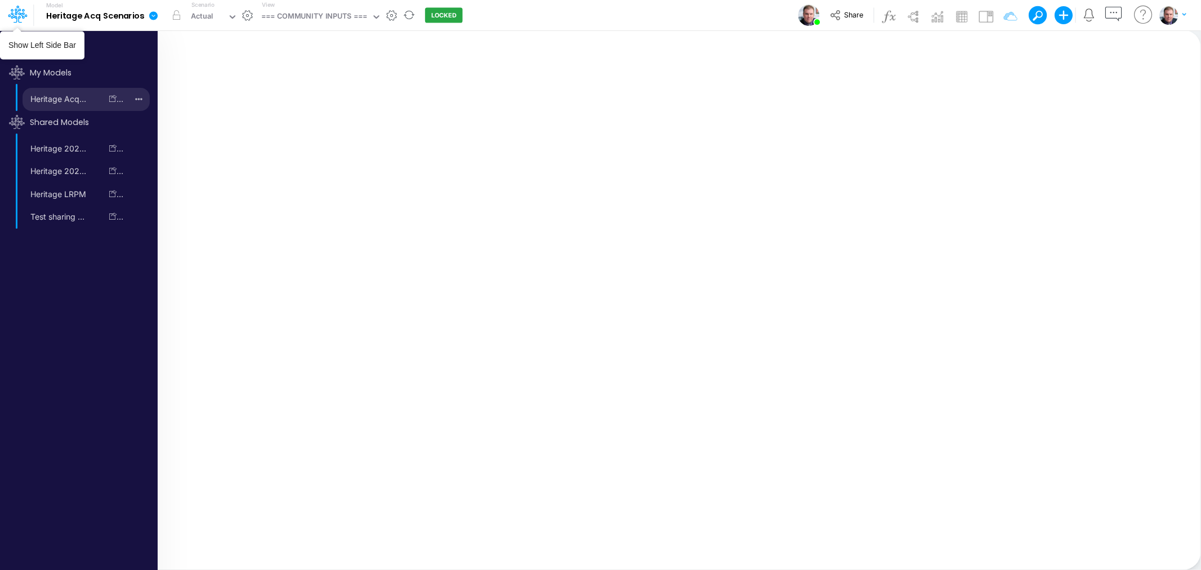
click at [16, 20] on icon at bounding box center [17, 14] width 19 height 19
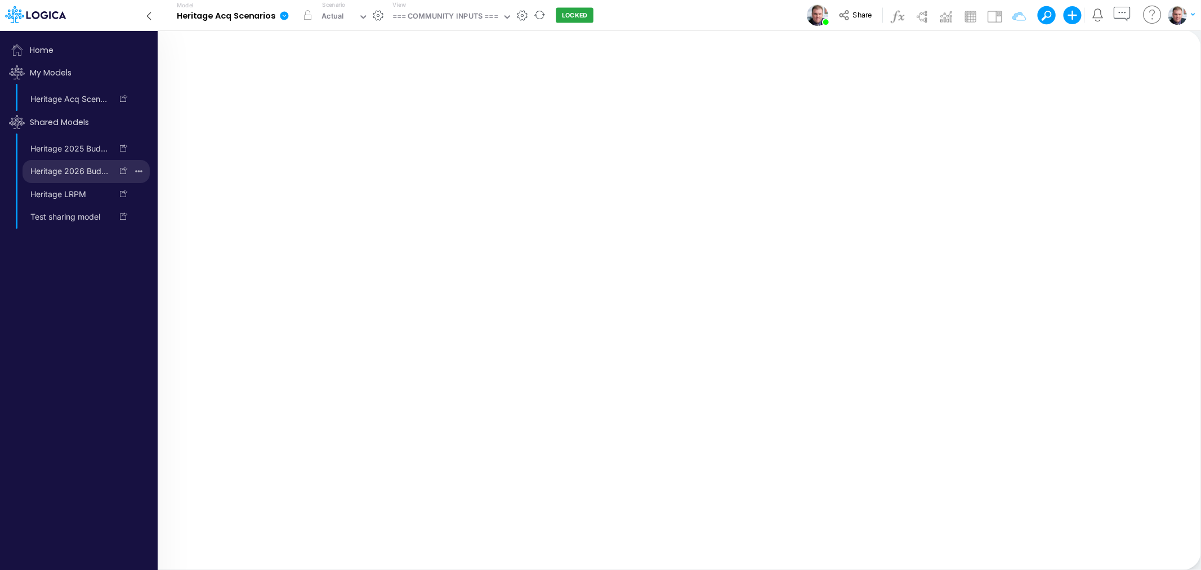
click at [72, 167] on link "Heritage 2026 Budget" at bounding box center [68, 171] width 90 height 18
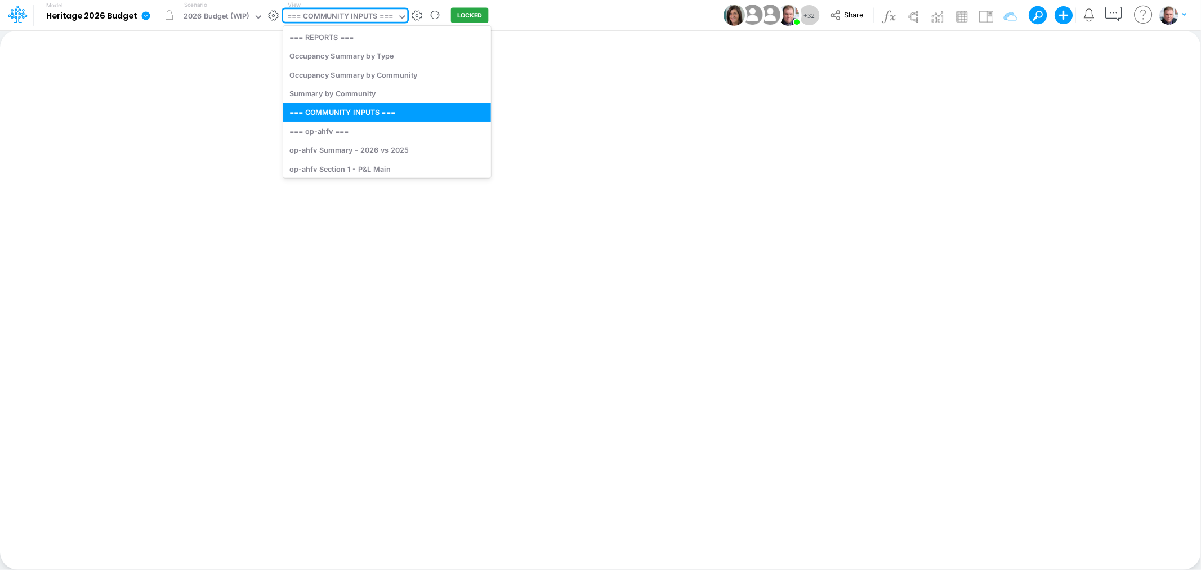
click at [370, 20] on div "=== COMMUNITY INPUTS ===" at bounding box center [340, 17] width 106 height 13
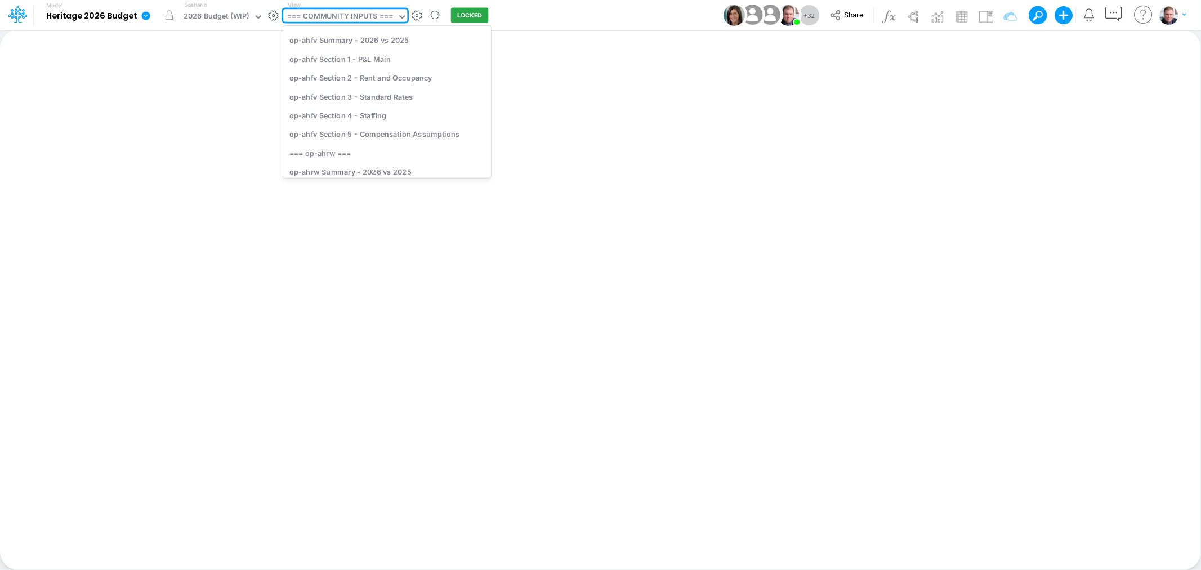
scroll to position [125, 0]
click at [361, 113] on div "op-ahfv Section 4 - Staffing" at bounding box center [387, 112] width 208 height 19
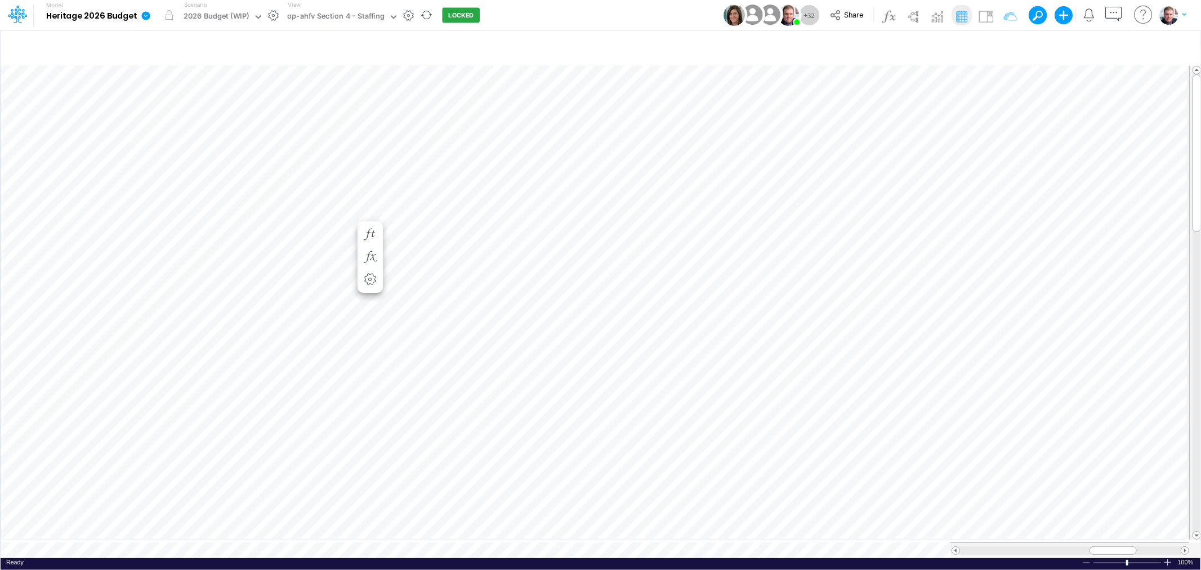
scroll to position [0, 1]
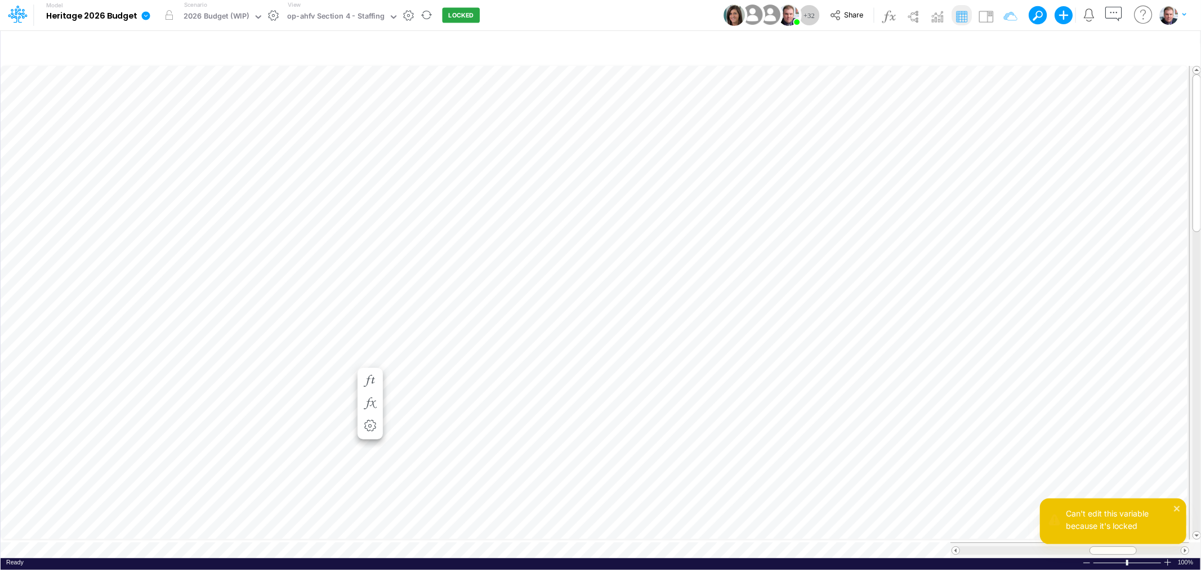
scroll to position [0, 1]
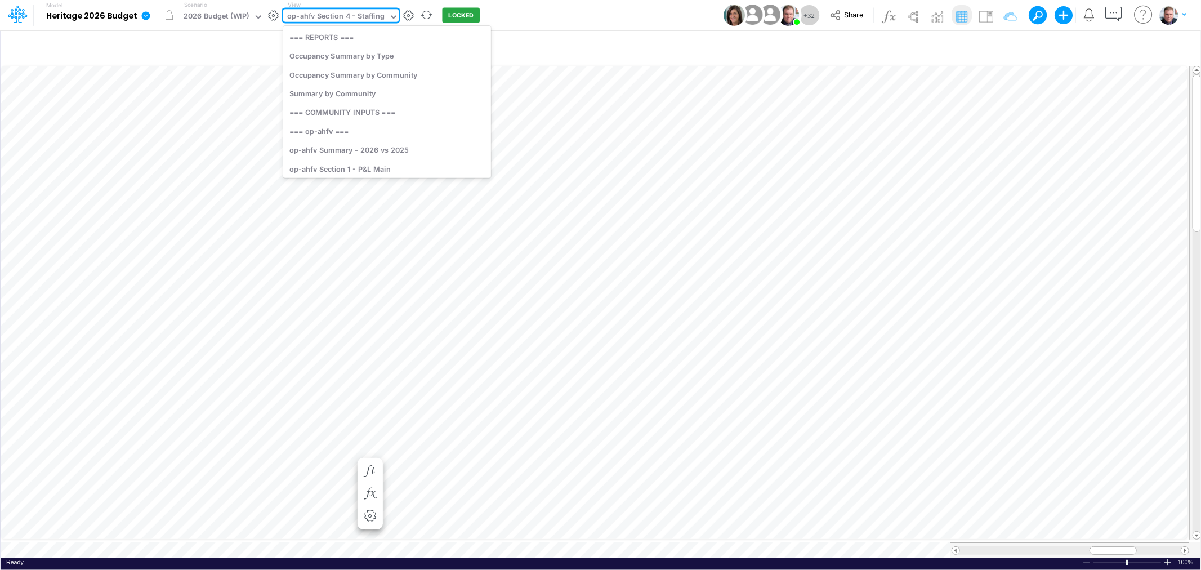
click at [314, 15] on div "op-ahfv Section 4 - Staffing" at bounding box center [335, 17] width 97 height 13
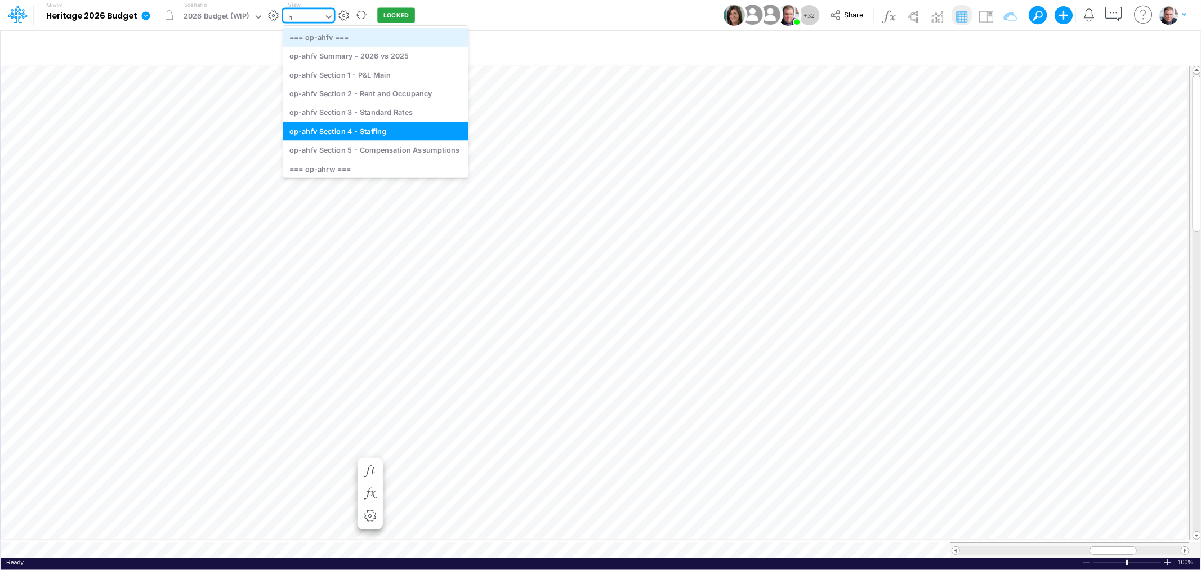
type input "hr"
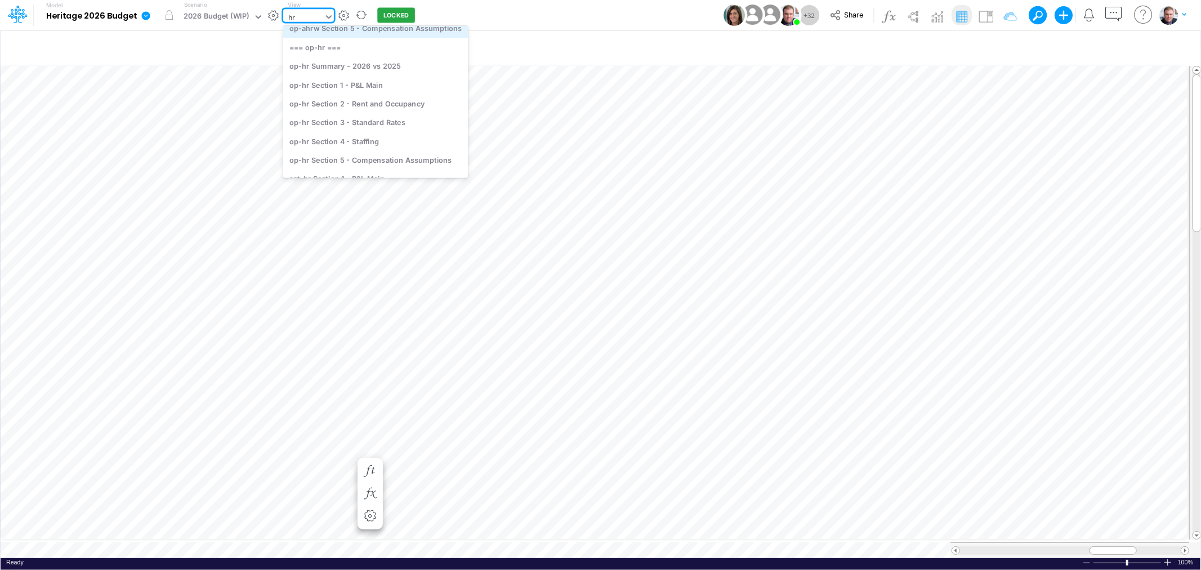
scroll to position [190, 0]
click at [378, 54] on div "op-hr Section 2 - Rent and Occupancy" at bounding box center [375, 54] width 185 height 19
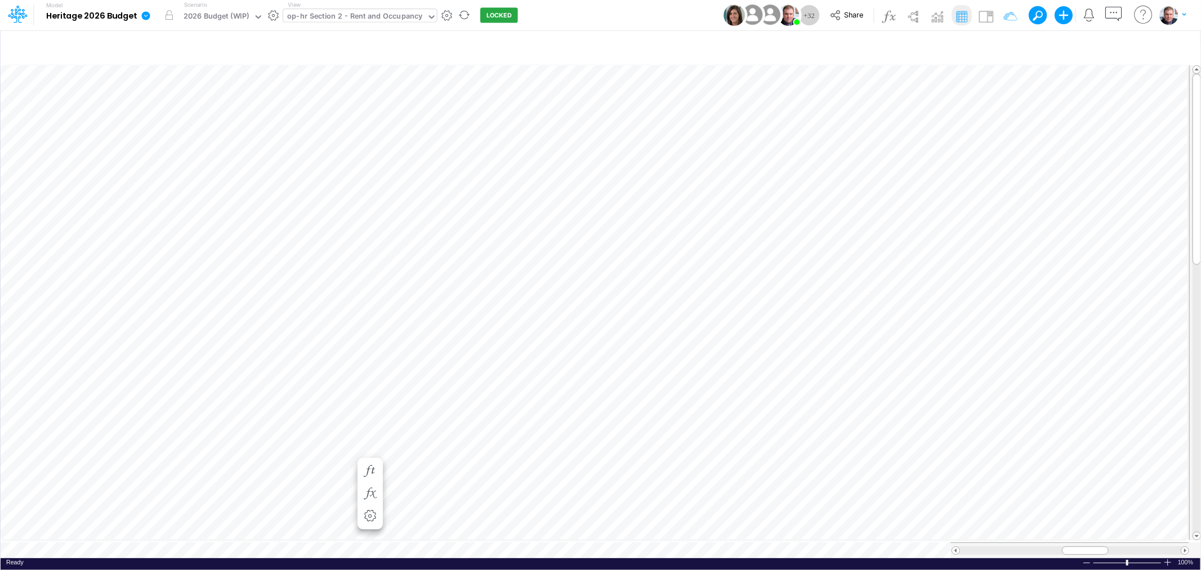
scroll to position [0, 1]
drag, startPoint x: 1089, startPoint y: 543, endPoint x: 1108, endPoint y: 543, distance: 19.7
click at [1108, 546] on div at bounding box center [1105, 550] width 47 height 8
drag, startPoint x: 1114, startPoint y: 543, endPoint x: 1094, endPoint y: 545, distance: 19.8
click at [1094, 546] on div at bounding box center [1086, 550] width 47 height 8
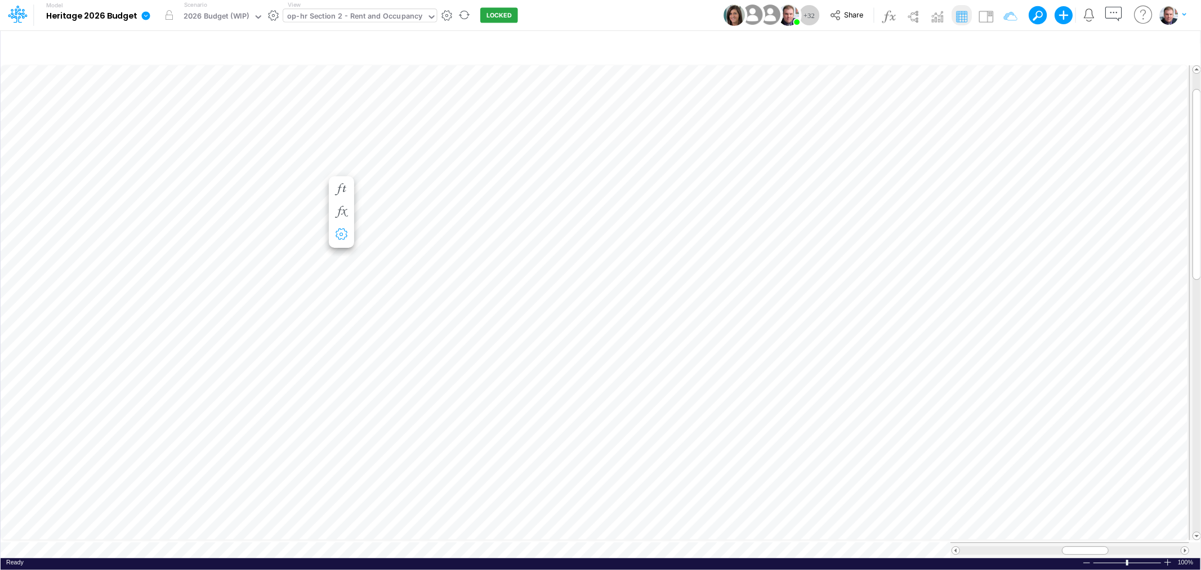
scroll to position [0, 1]
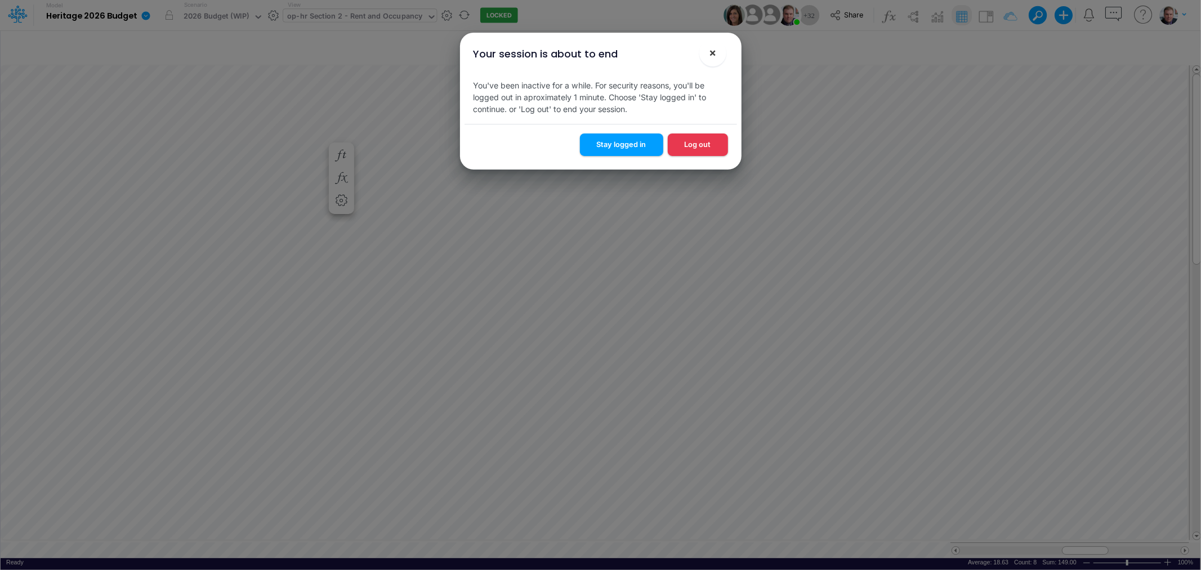
click at [710, 54] on span "×" at bounding box center [712, 53] width 7 height 14
